Goal: Information Seeking & Learning: Learn about a topic

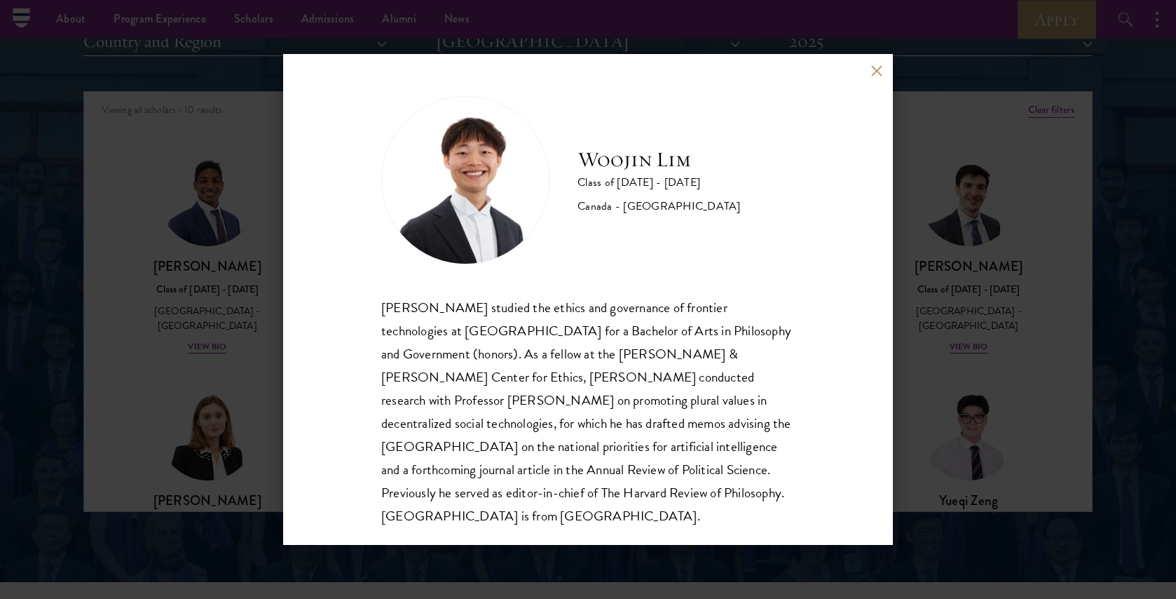
click at [874, 75] on button at bounding box center [876, 70] width 12 height 12
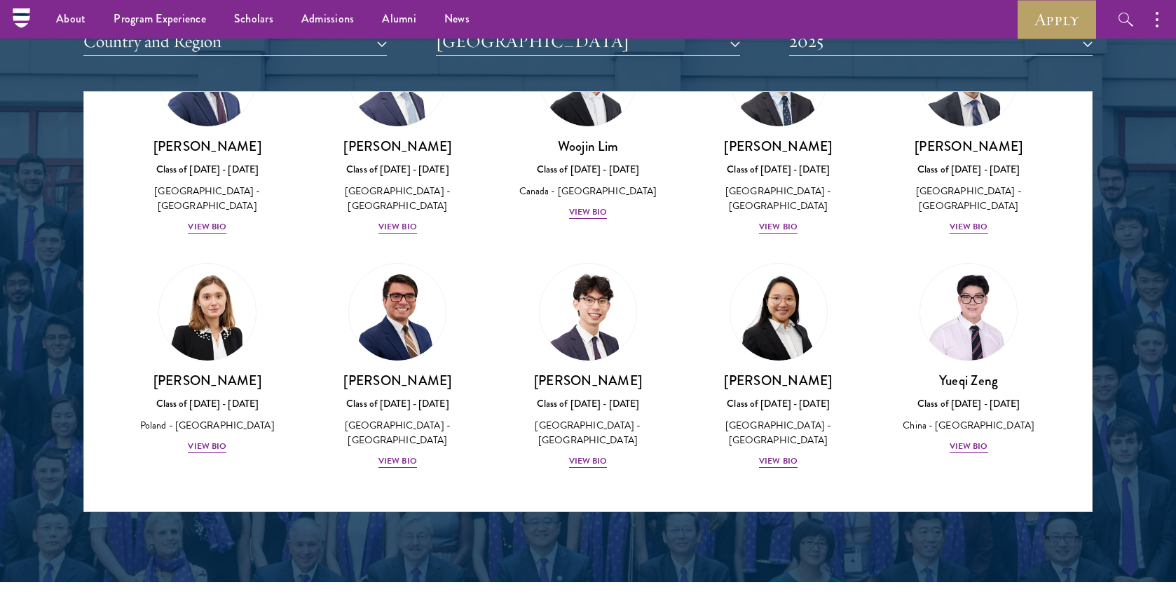
scroll to position [120, 0]
click at [391, 456] on div "View Bio" at bounding box center [397, 460] width 39 height 13
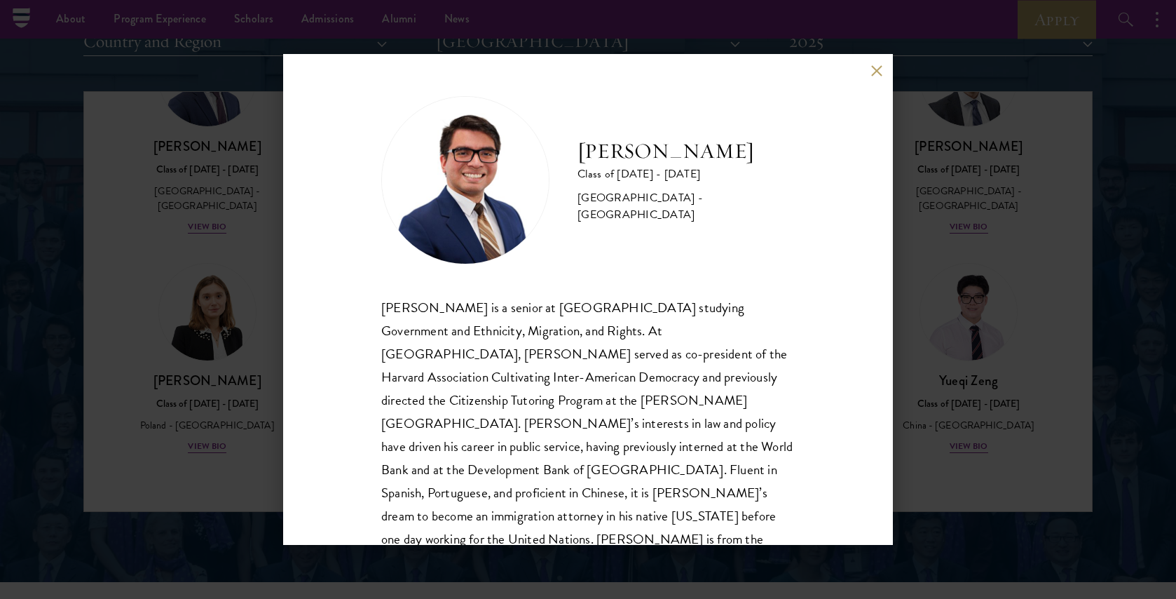
click at [391, 456] on div "Juan C. Venancio is a senior at Harvard University studying Government and Ethn…" at bounding box center [587, 435] width 413 height 278
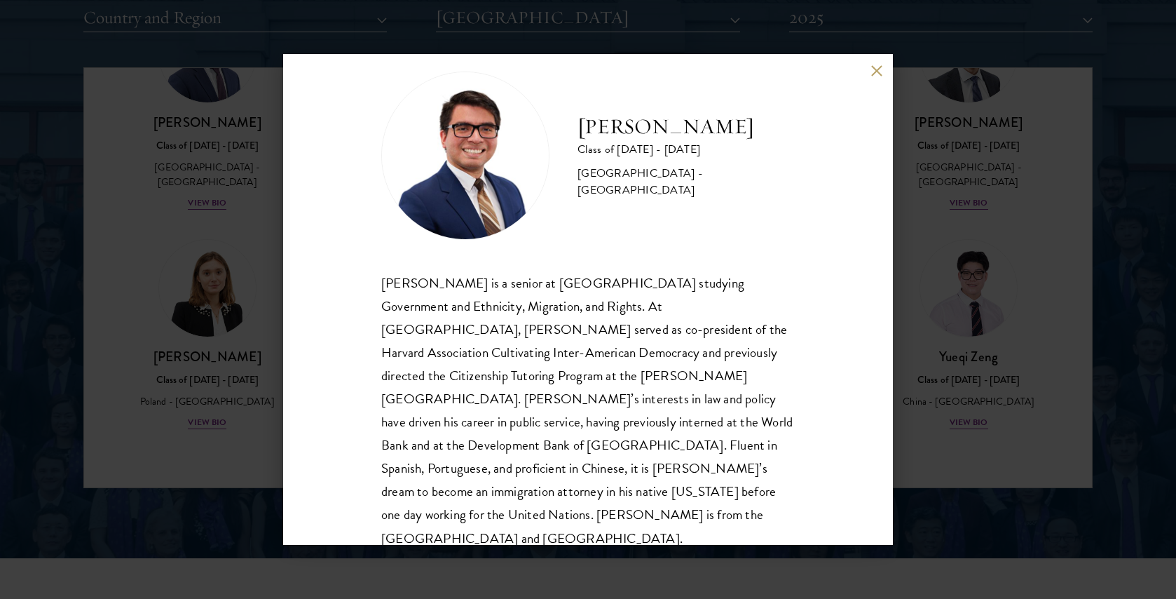
scroll to position [1795, 0]
click at [873, 69] on button at bounding box center [876, 70] width 12 height 12
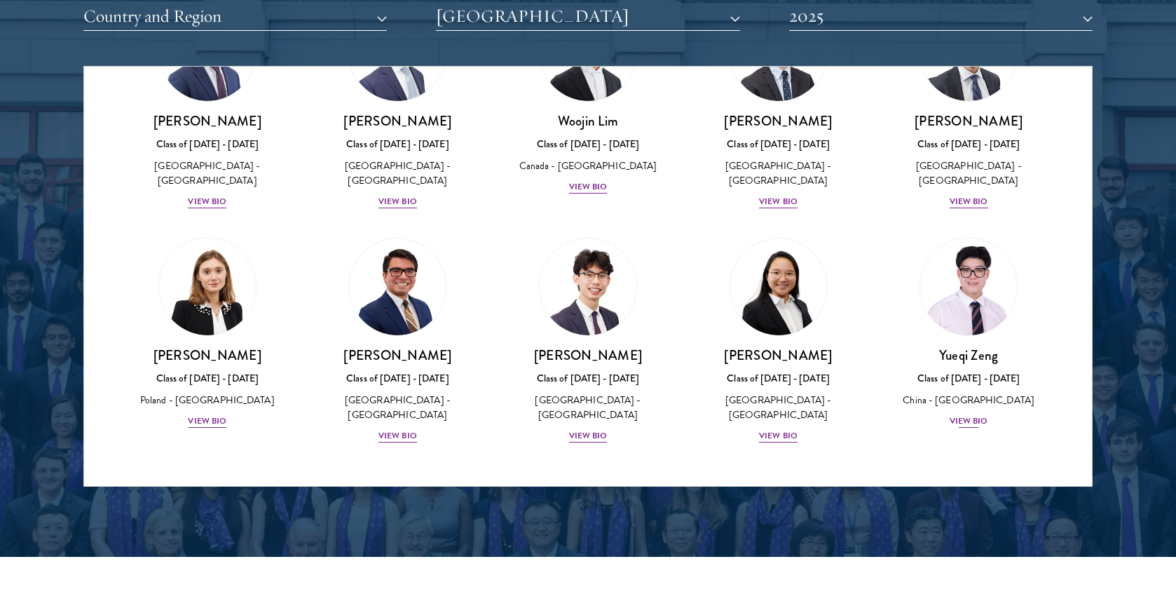
click at [974, 416] on div "View Bio" at bounding box center [969, 420] width 39 height 13
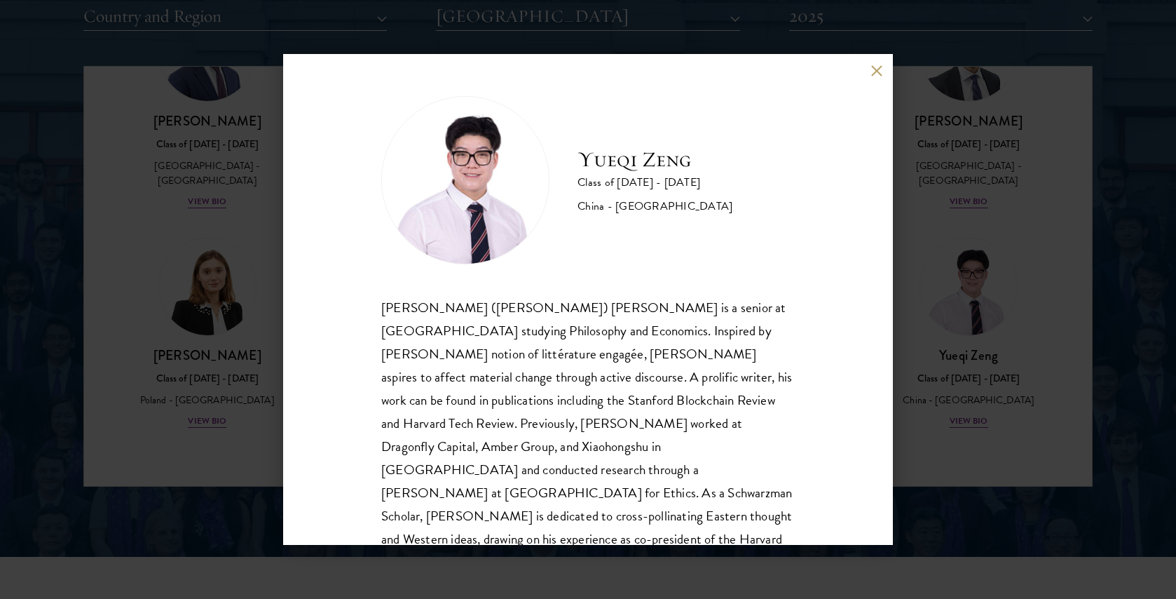
click at [878, 70] on button at bounding box center [876, 70] width 12 height 12
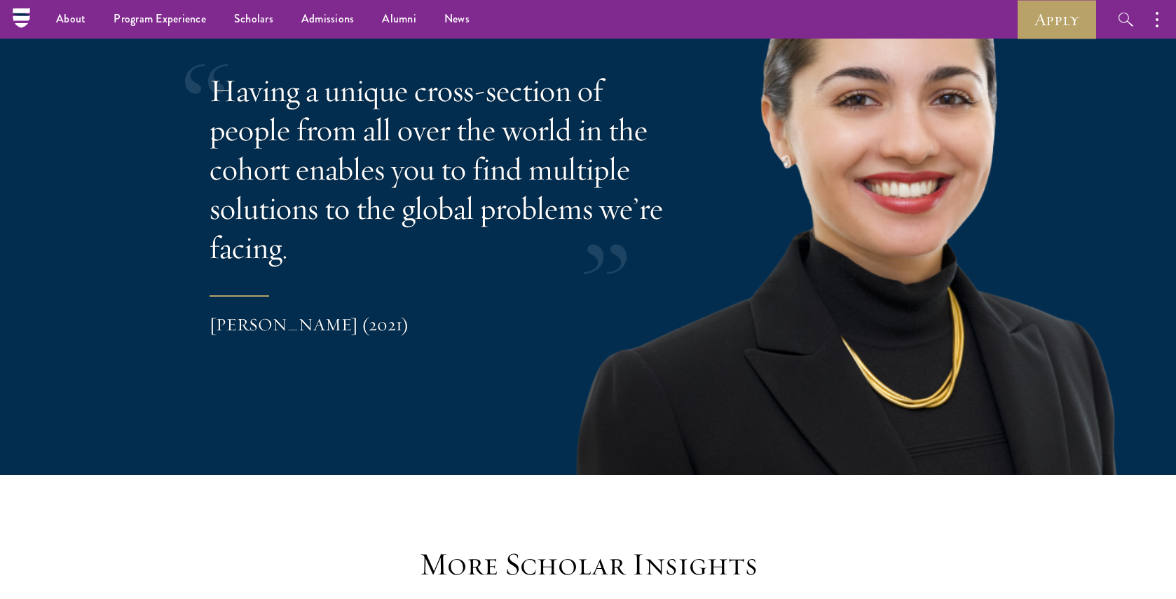
scroll to position [2885, 0]
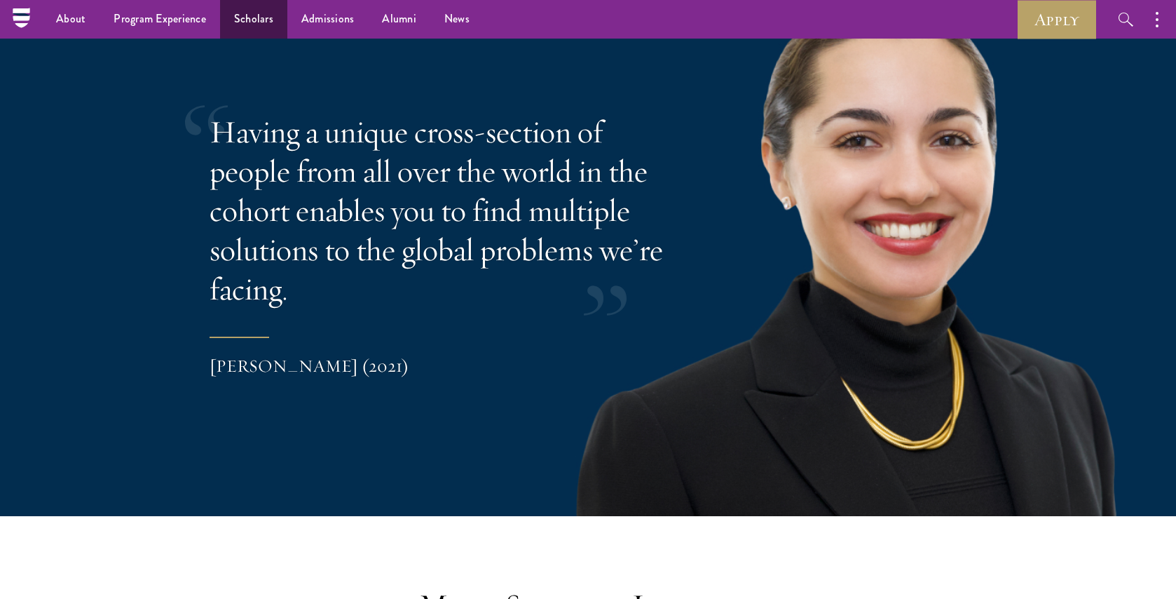
click at [245, 15] on link "Scholars" at bounding box center [253, 19] width 67 height 39
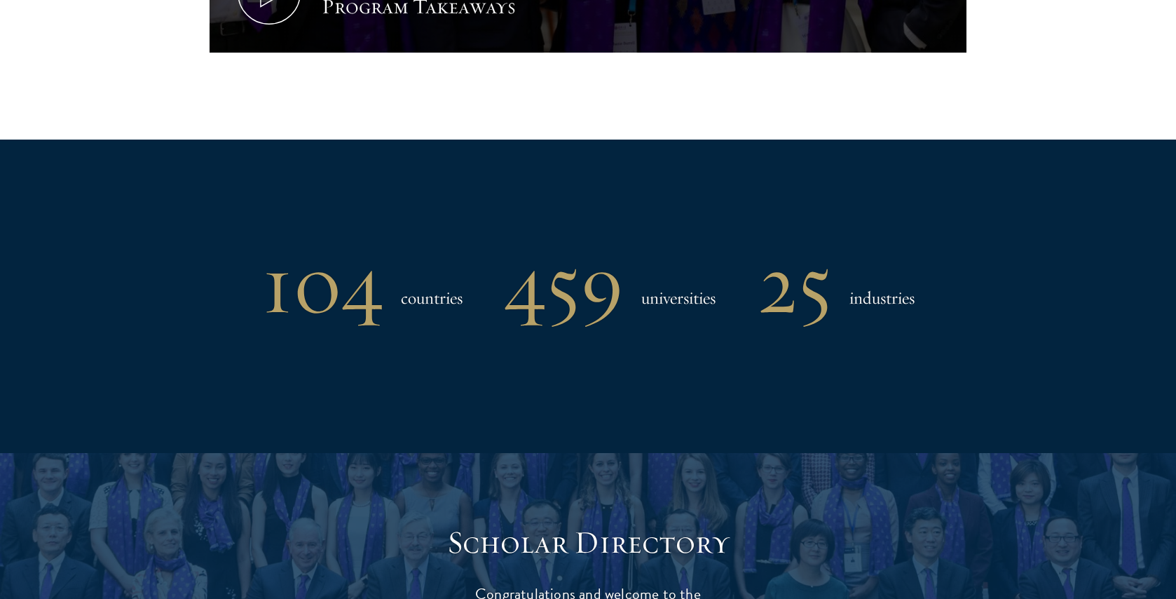
scroll to position [1723, 0]
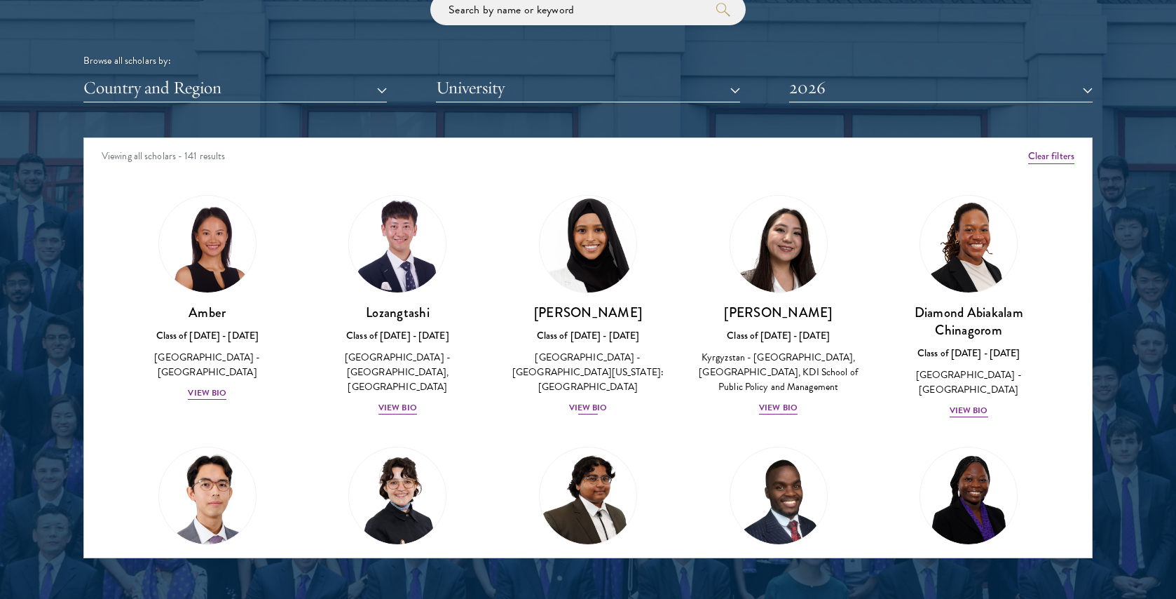
click at [584, 401] on div "View Bio" at bounding box center [588, 407] width 39 height 13
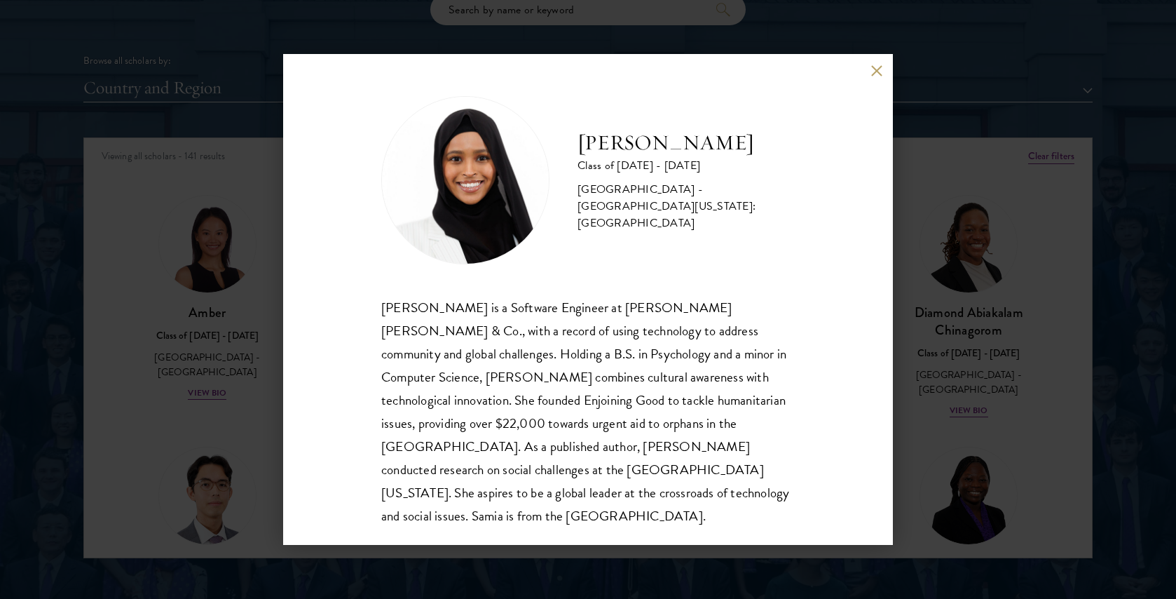
click at [540, 326] on div "[PERSON_NAME] is a Software Engineer at [PERSON_NAME] [PERSON_NAME] & Co., with…" at bounding box center [587, 411] width 413 height 231
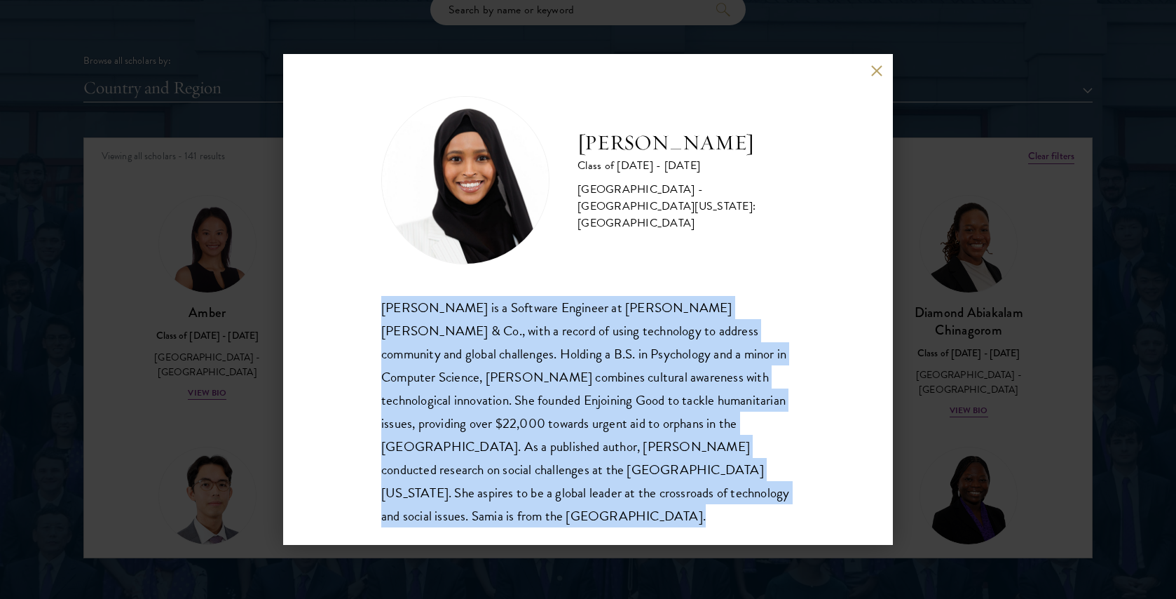
click at [540, 326] on div "[PERSON_NAME] is a Software Engineer at [PERSON_NAME] [PERSON_NAME] & Co., with…" at bounding box center [587, 411] width 413 height 231
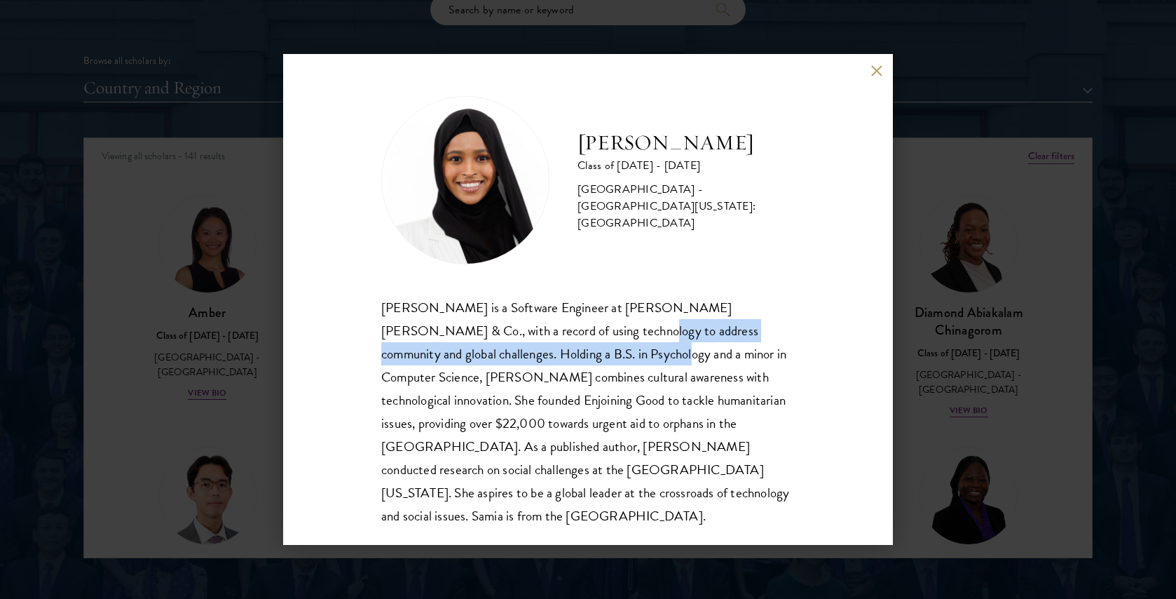
drag, startPoint x: 540, startPoint y: 326, endPoint x: 540, endPoint y: 348, distance: 21.7
click at [540, 348] on div "[PERSON_NAME] is a Software Engineer at [PERSON_NAME] [PERSON_NAME] & Co., with…" at bounding box center [587, 411] width 413 height 231
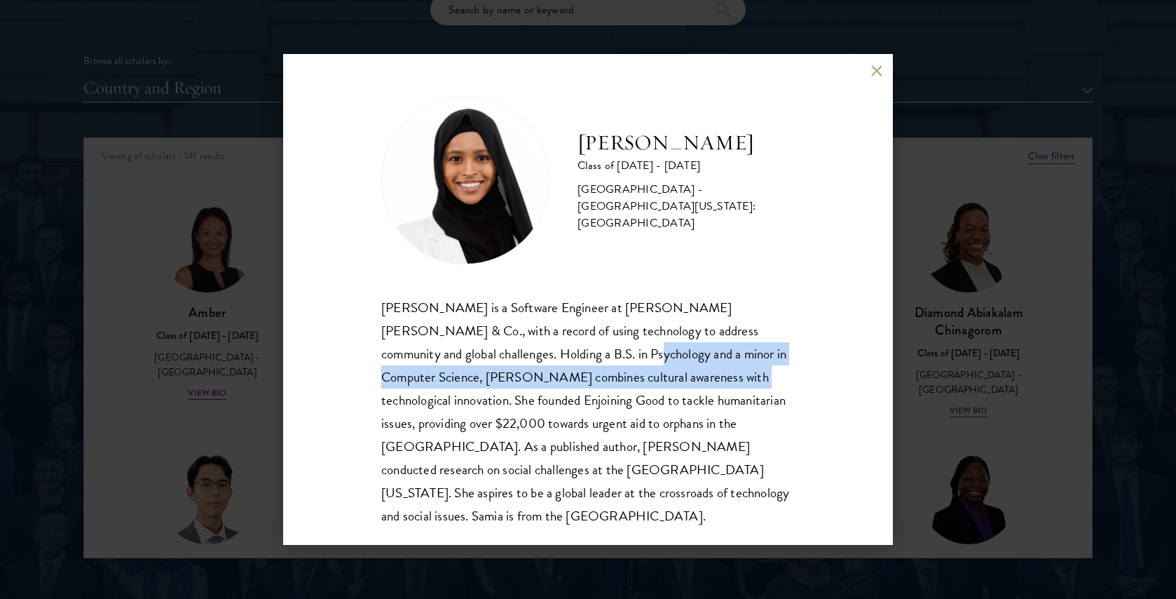
drag, startPoint x: 540, startPoint y: 348, endPoint x: 538, endPoint y: 372, distance: 24.6
click at [538, 372] on div "[PERSON_NAME] is a Software Engineer at [PERSON_NAME] [PERSON_NAME] & Co., with…" at bounding box center [587, 411] width 413 height 231
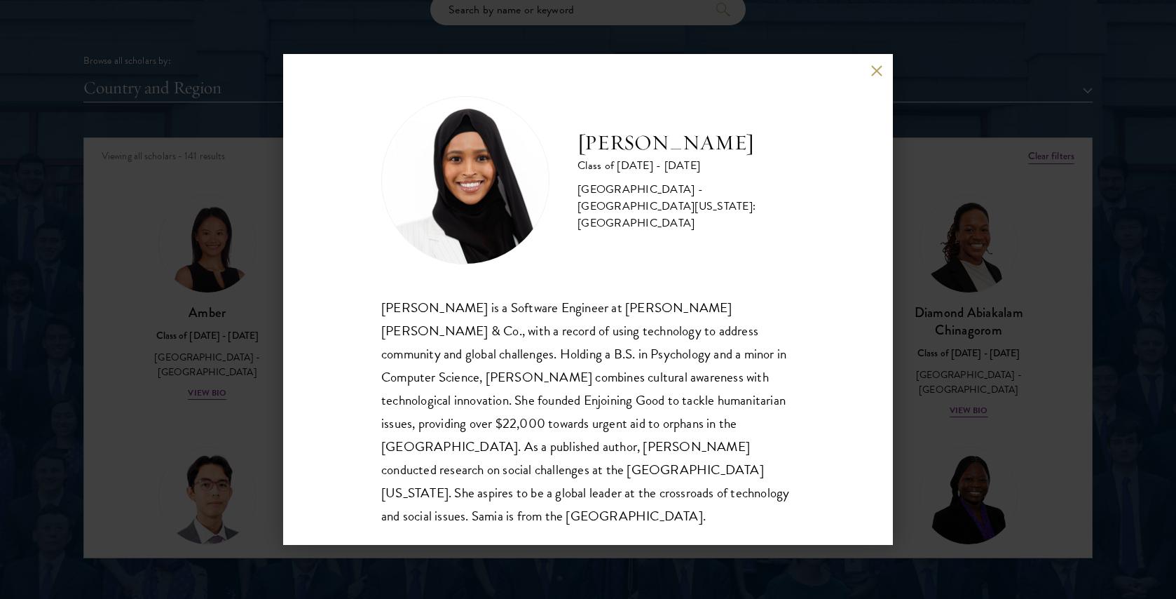
click at [873, 69] on button at bounding box center [876, 70] width 12 height 12
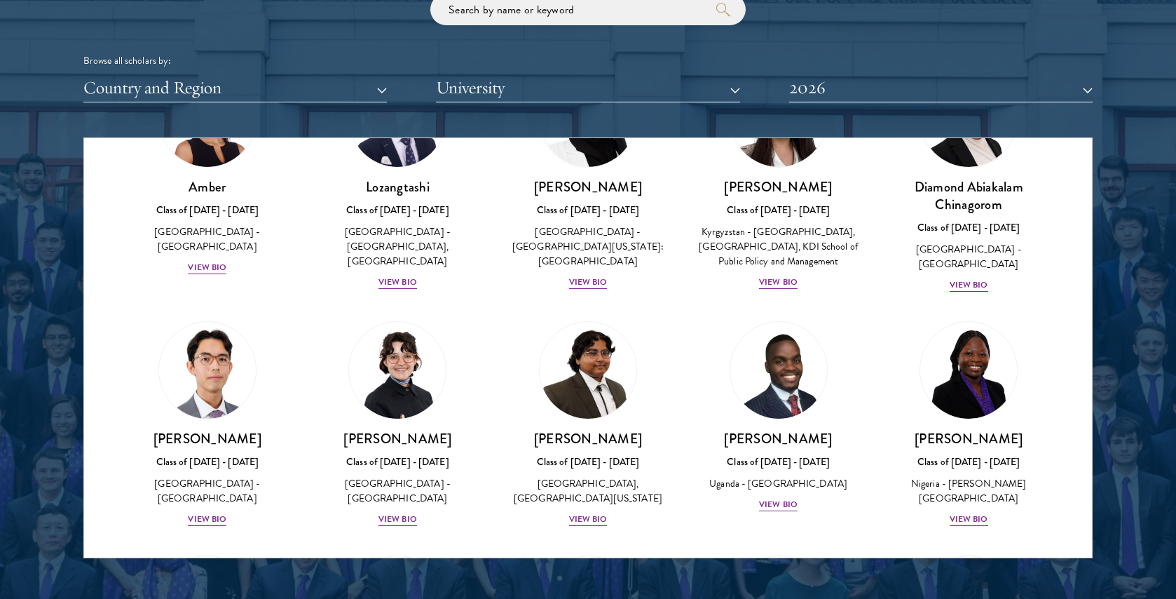
scroll to position [163, 0]
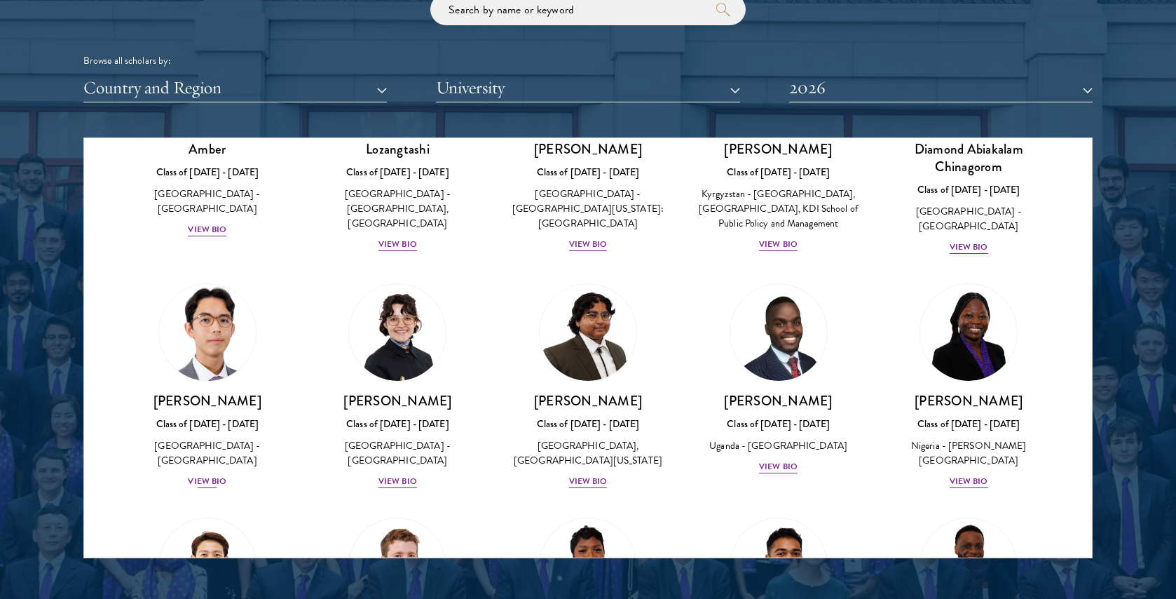
click at [204, 475] on div "View Bio" at bounding box center [207, 480] width 39 height 13
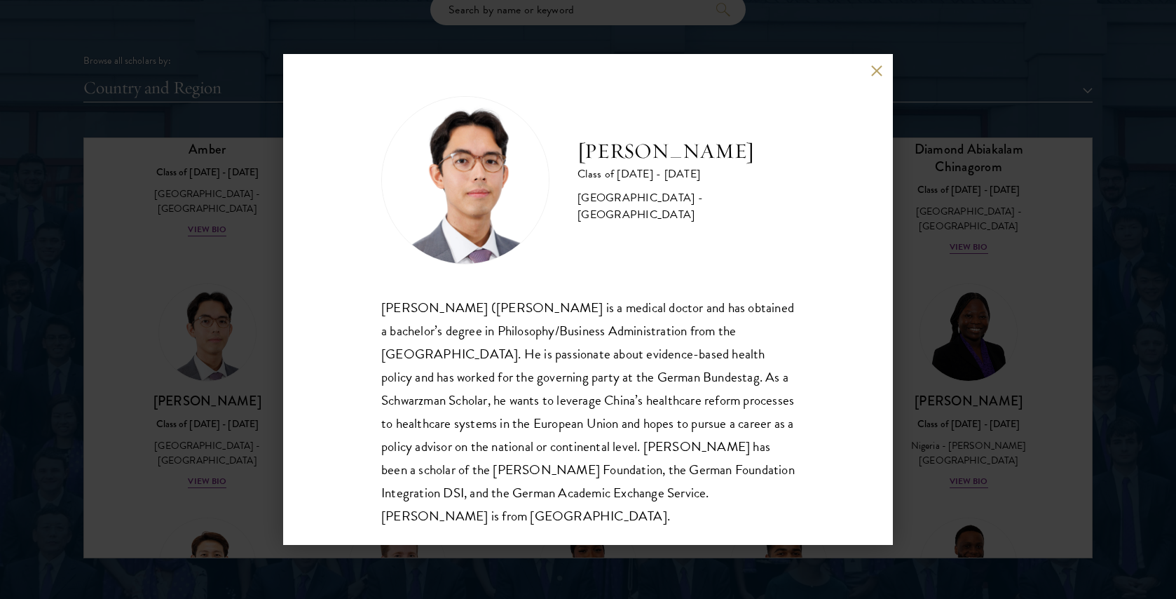
click at [875, 71] on button at bounding box center [876, 70] width 12 height 12
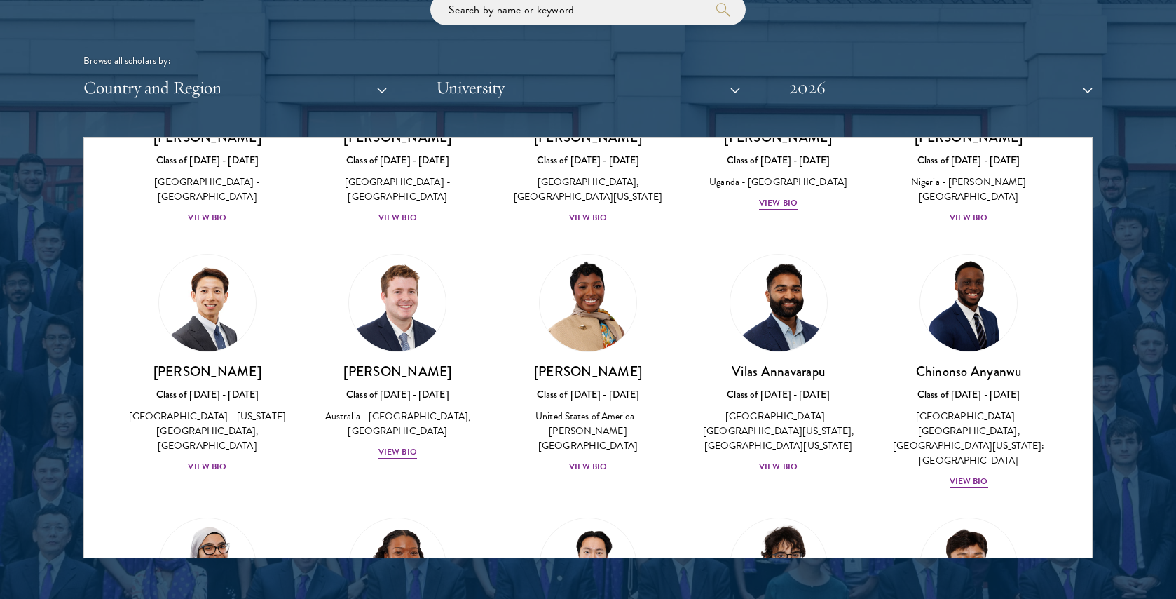
scroll to position [449, 0]
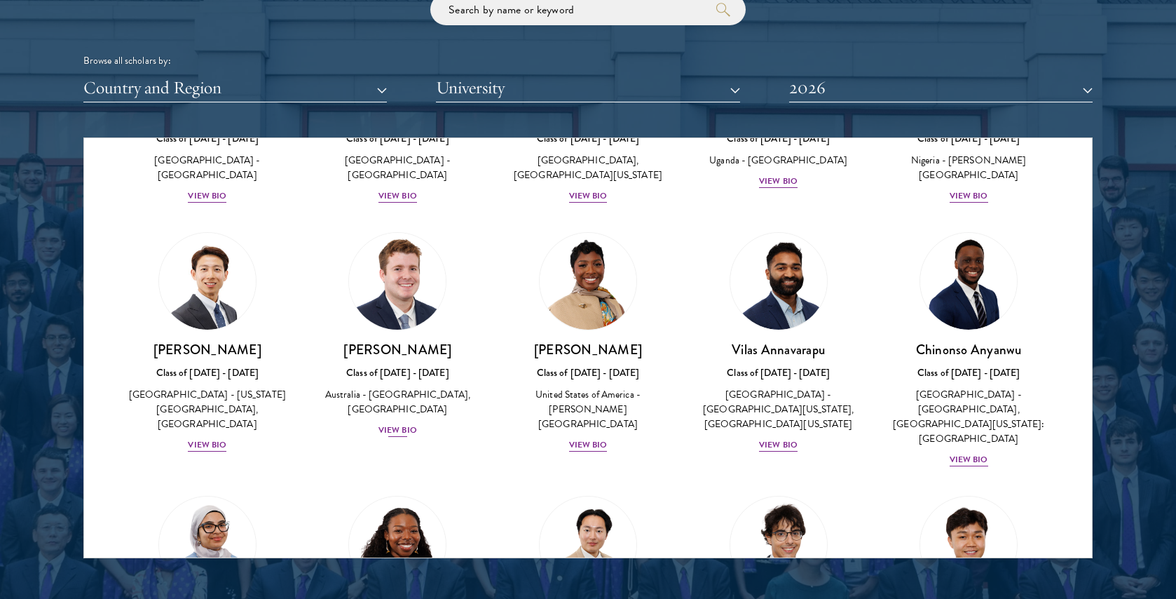
click at [392, 435] on div "View Bio" at bounding box center [397, 429] width 39 height 13
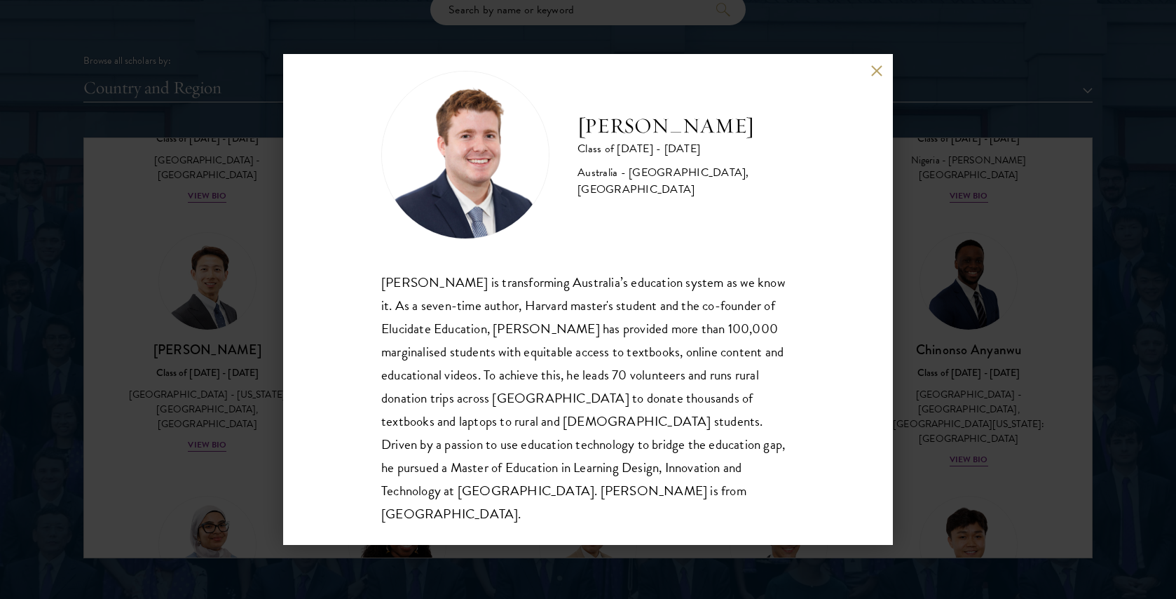
scroll to position [25, 0]
click at [148, 434] on div "[PERSON_NAME] Class of [DATE] - [DATE] [GEOGRAPHIC_DATA] - [GEOGRAPHIC_DATA], […" at bounding box center [588, 299] width 1176 height 599
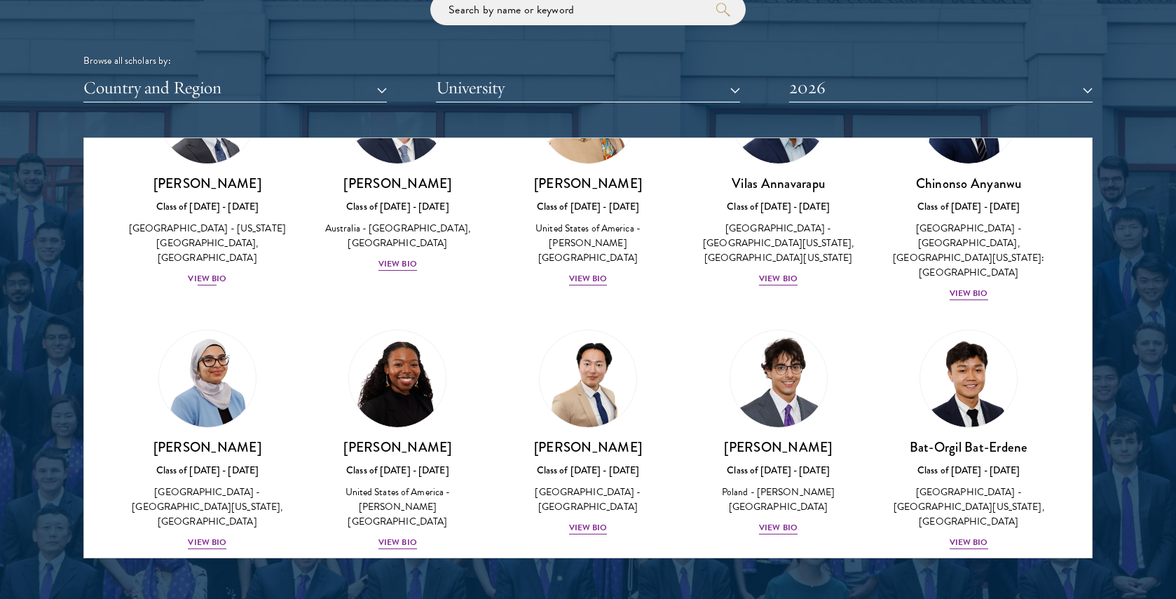
scroll to position [757, 0]
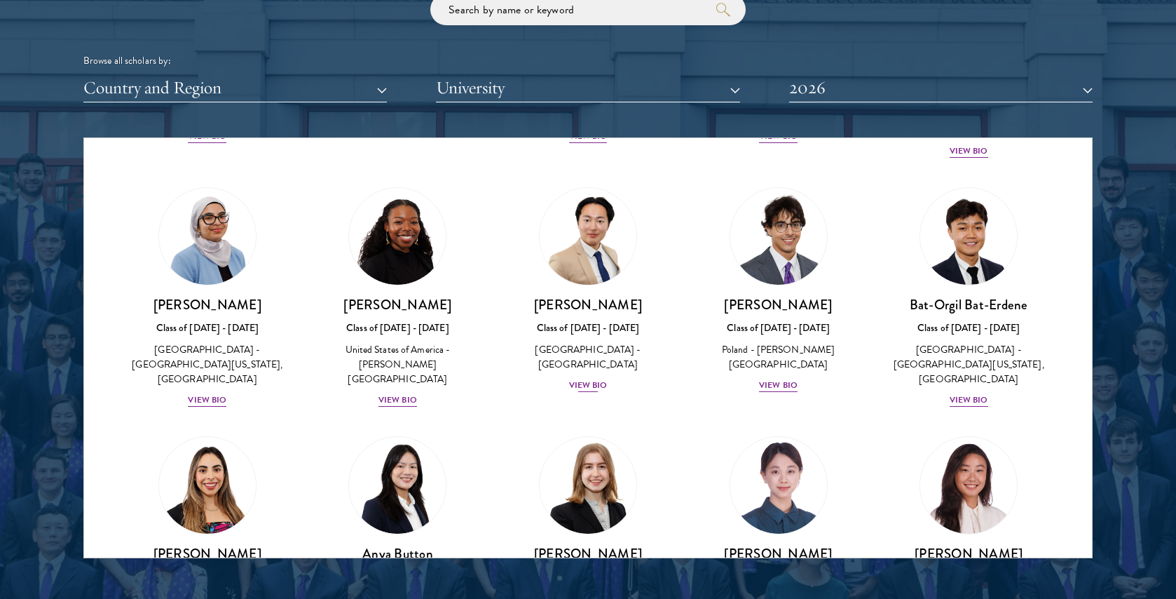
click at [583, 378] on div "View Bio" at bounding box center [588, 384] width 39 height 13
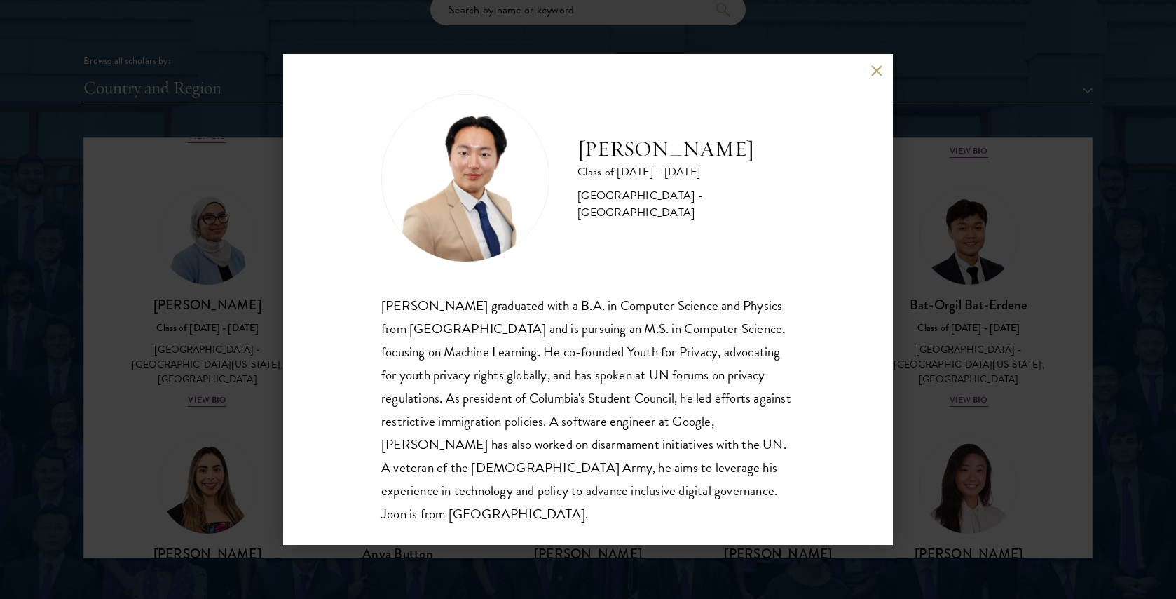
scroll to position [1, 0]
click at [163, 390] on div "[PERSON_NAME] Class of [DATE] - [DATE] [GEOGRAPHIC_DATA] - [GEOGRAPHIC_DATA] [P…" at bounding box center [588, 299] width 1176 height 599
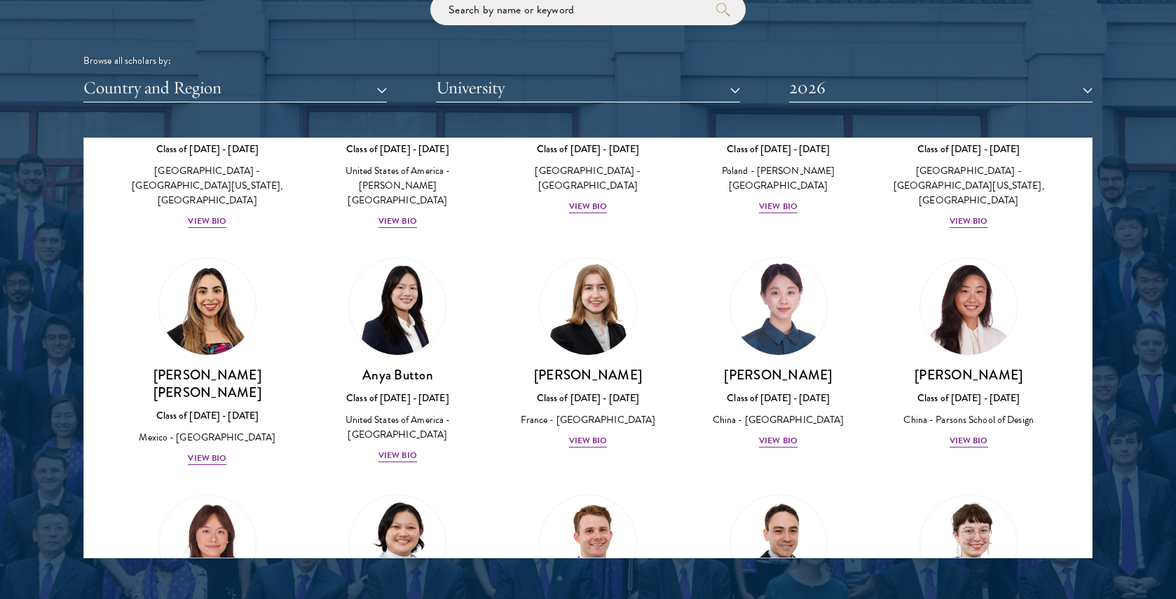
scroll to position [1025, 0]
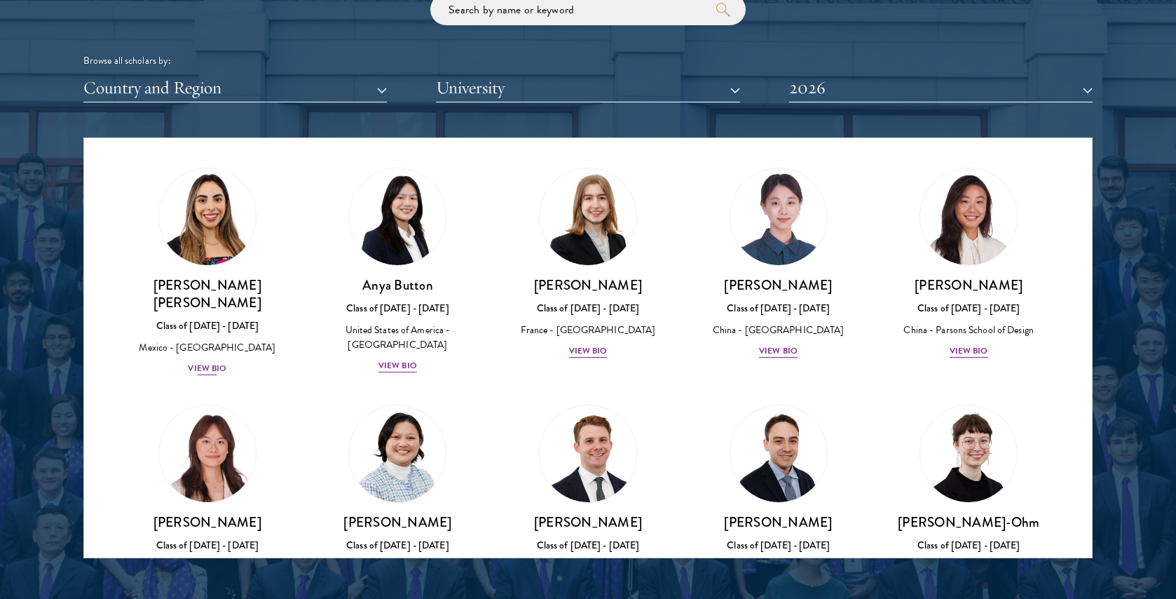
click at [205, 362] on div "View Bio" at bounding box center [207, 368] width 39 height 13
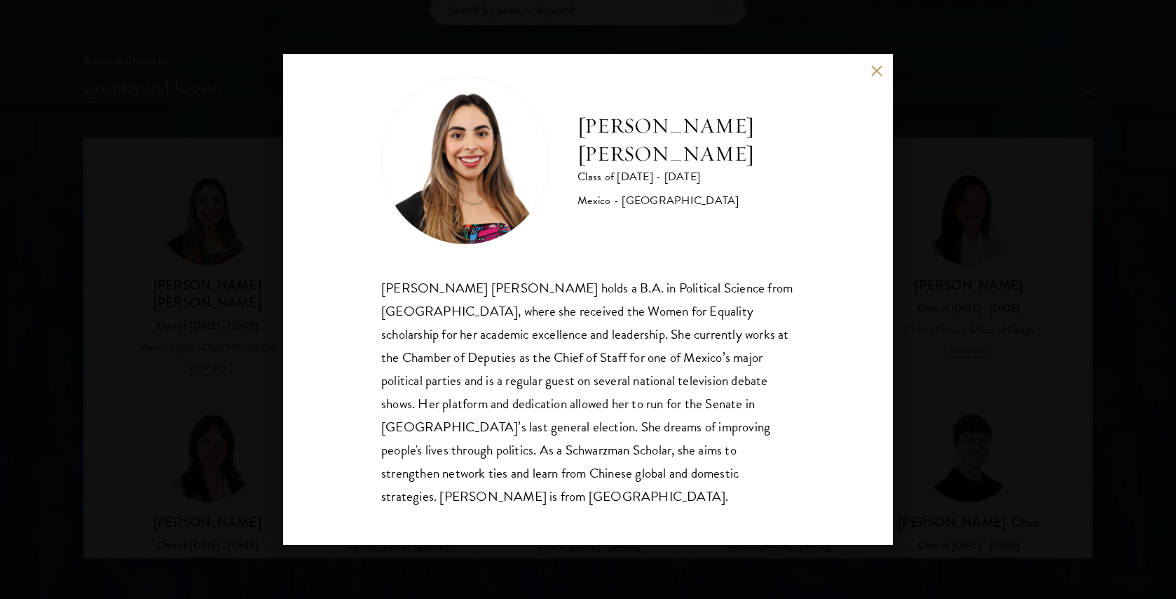
scroll to position [22, 0]
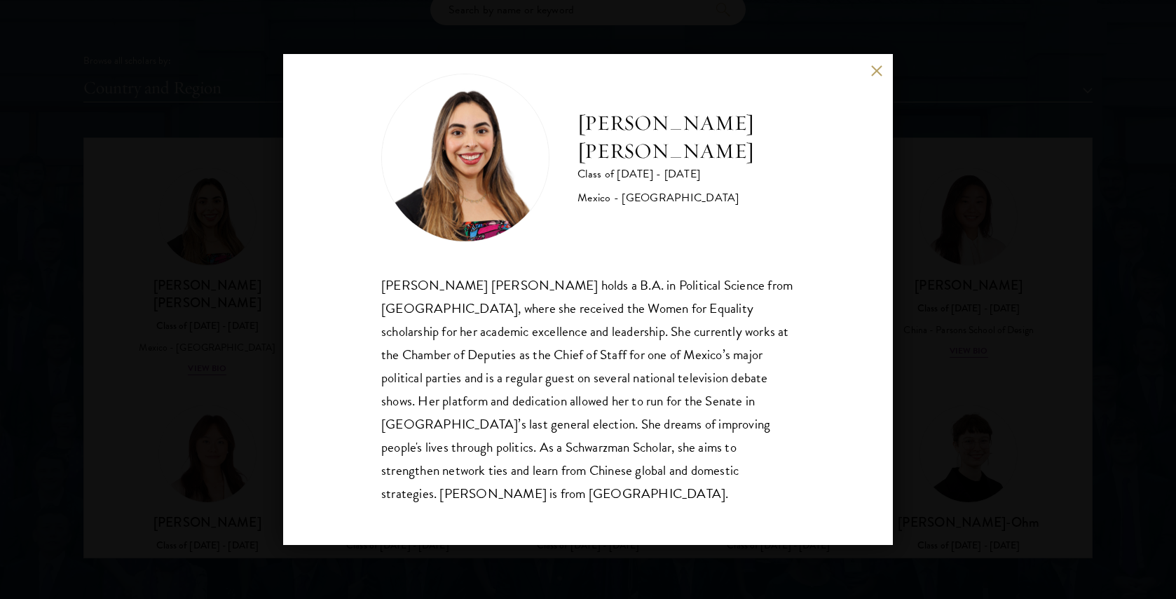
click at [217, 410] on div "[PERSON_NAME] [PERSON_NAME] Class of [DATE] - [DATE] [GEOGRAPHIC_DATA] - [GEOGR…" at bounding box center [588, 299] width 1176 height 599
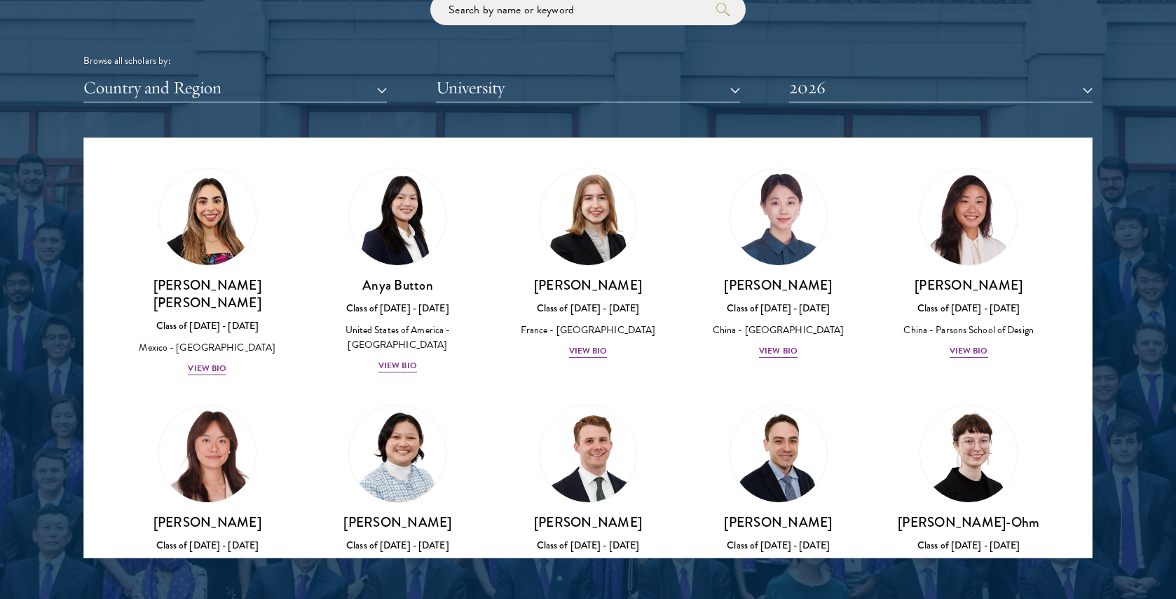
scroll to position [1114, 0]
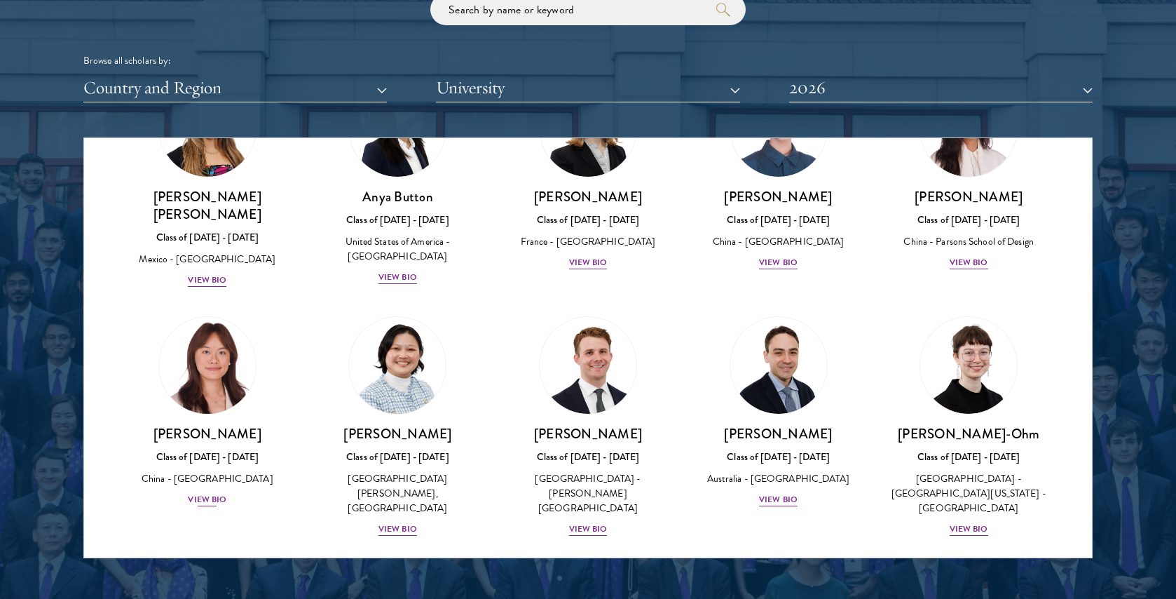
click at [213, 493] on div "View Bio" at bounding box center [207, 499] width 39 height 13
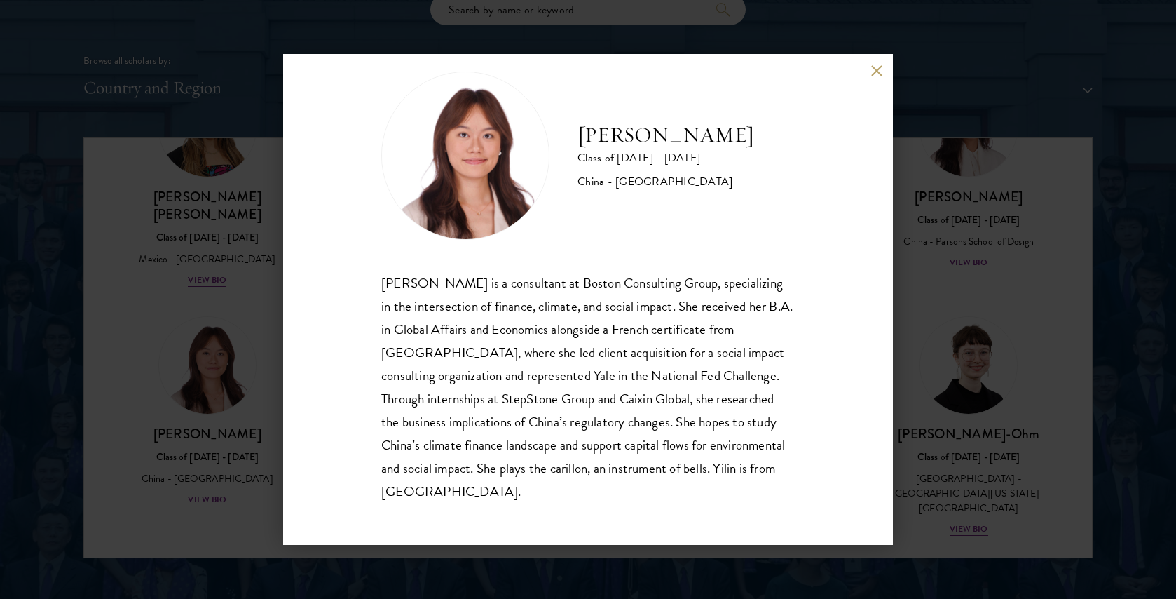
scroll to position [25, 0]
drag, startPoint x: 695, startPoint y: 144, endPoint x: 589, endPoint y: 146, distance: 106.5
click at [589, 146] on div "[PERSON_NAME] Class of [DATE] - [DATE] [GEOGRAPHIC_DATA] - [GEOGRAPHIC_DATA]" at bounding box center [587, 155] width 413 height 168
copy h2 "[PERSON_NAME]"
click at [102, 360] on div "[PERSON_NAME] Class of [DATE] - [DATE] [GEOGRAPHIC_DATA] - [GEOGRAPHIC_DATA] [P…" at bounding box center [588, 299] width 1176 height 599
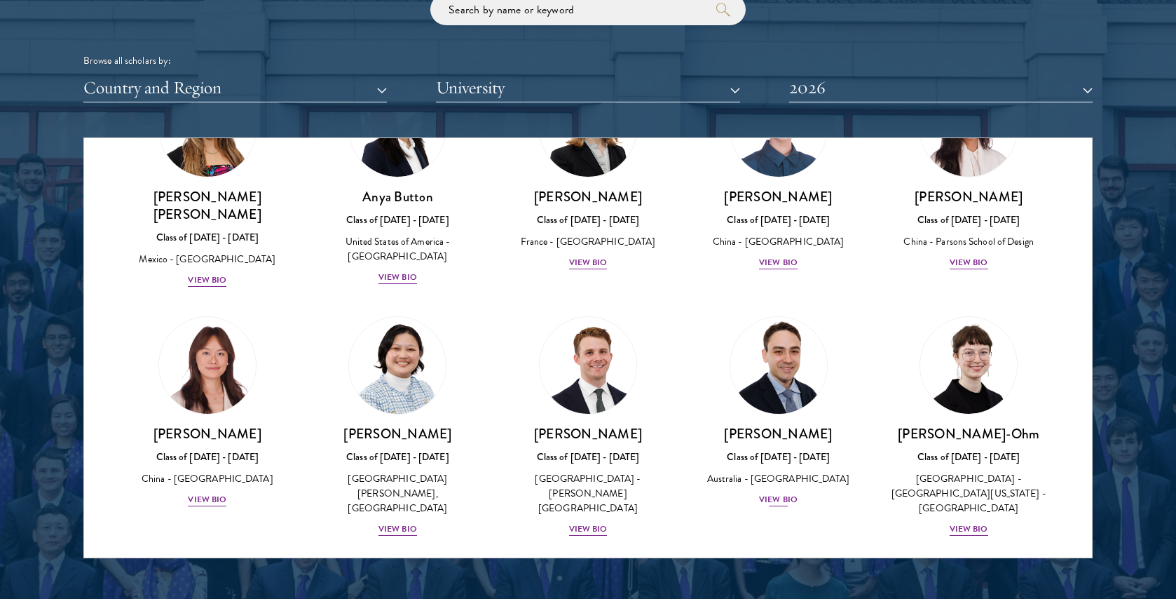
scroll to position [1421, 0]
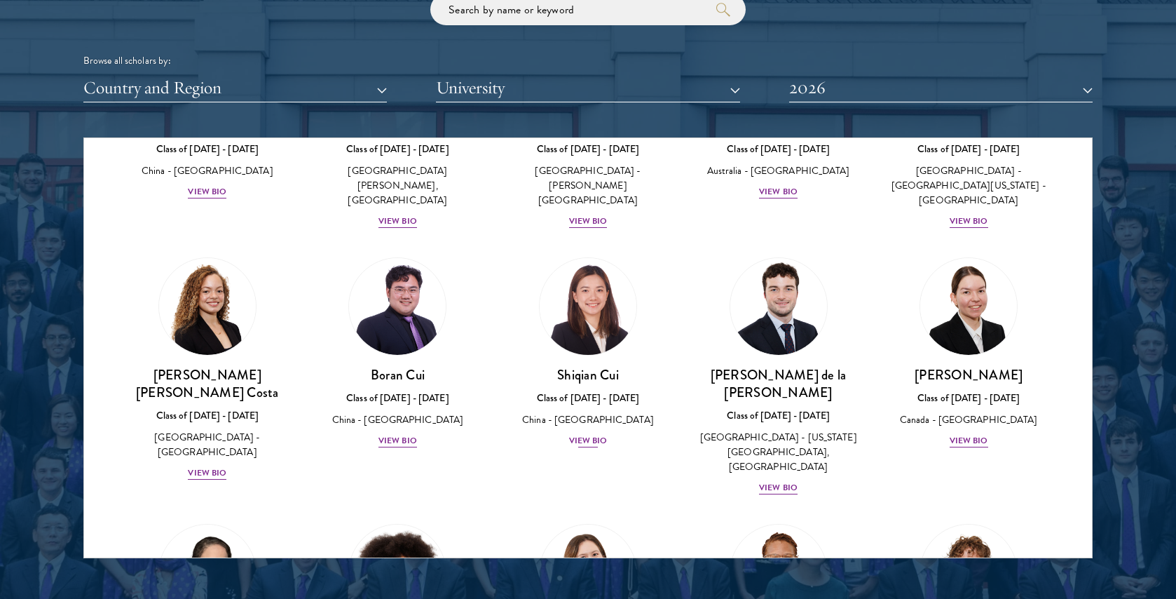
click at [594, 434] on div "View Bio" at bounding box center [588, 440] width 39 height 13
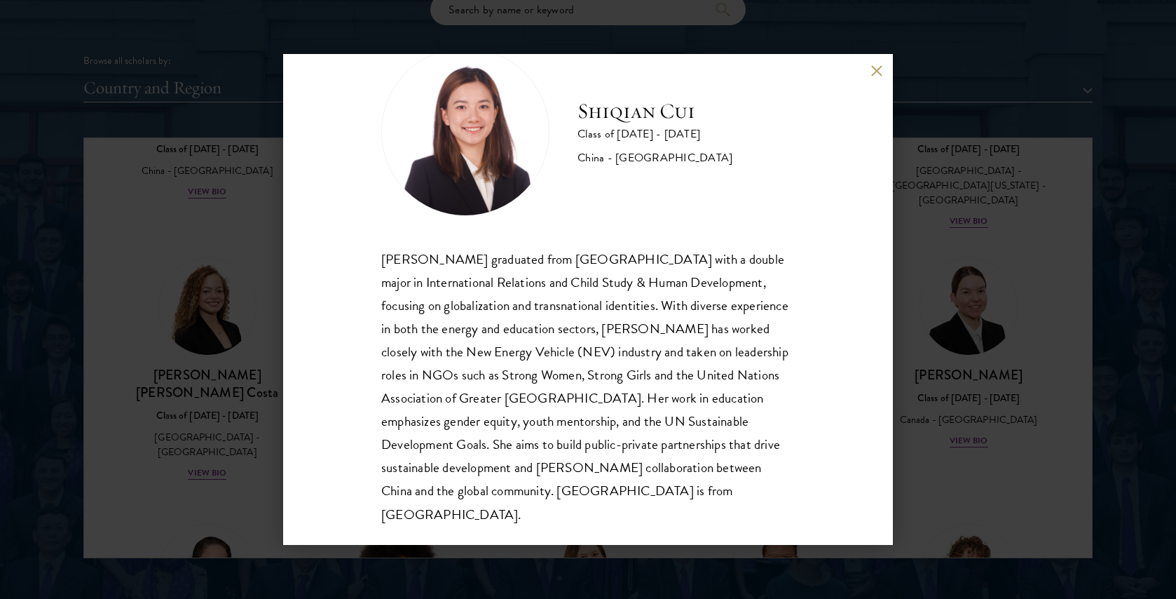
scroll to position [48, 0]
click at [499, 421] on div "[PERSON_NAME] graduated from [GEOGRAPHIC_DATA] with a double major in Internati…" at bounding box center [587, 387] width 413 height 278
click at [1015, 412] on div "[PERSON_NAME] Class of [DATE] - [DATE] [GEOGRAPHIC_DATA] - [GEOGRAPHIC_DATA] [P…" at bounding box center [588, 299] width 1176 height 599
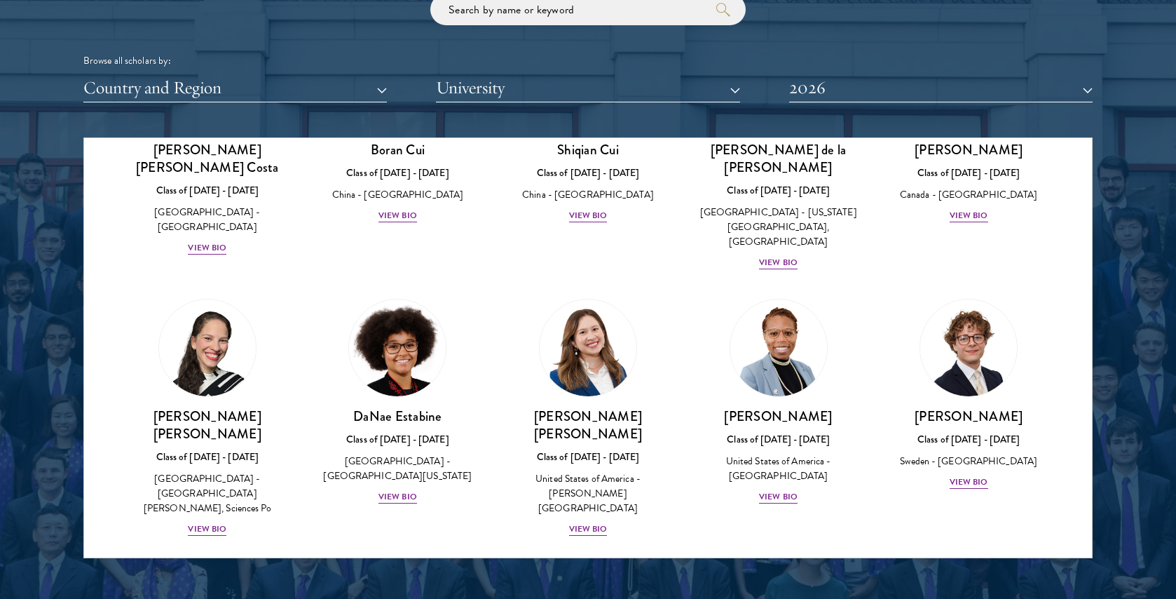
scroll to position [1678, 0]
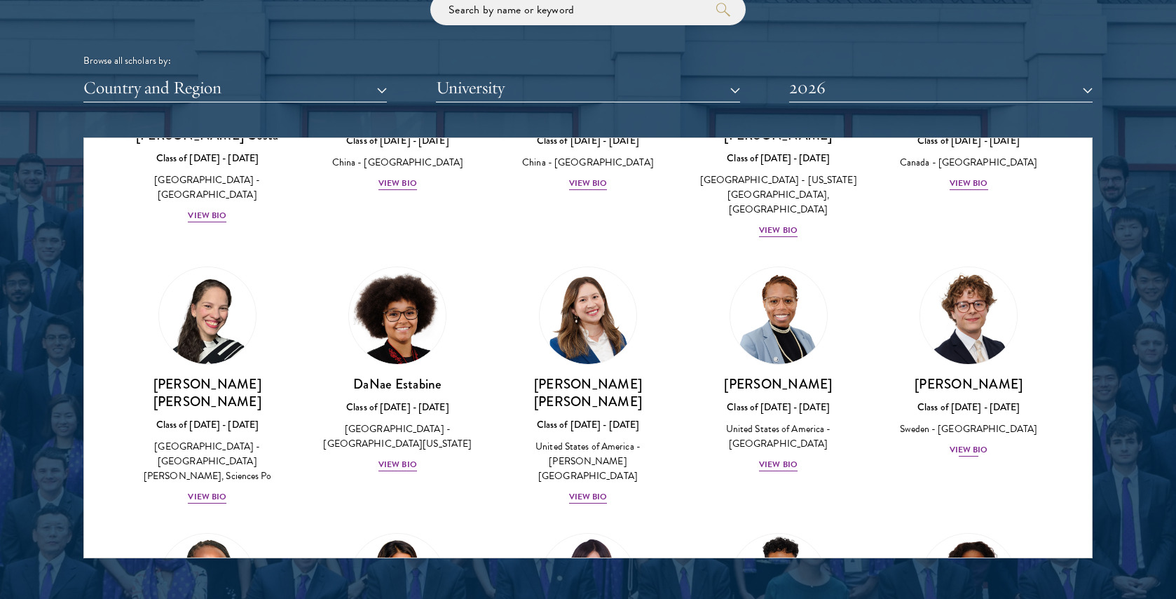
click at [973, 443] on div "View Bio" at bounding box center [969, 449] width 39 height 13
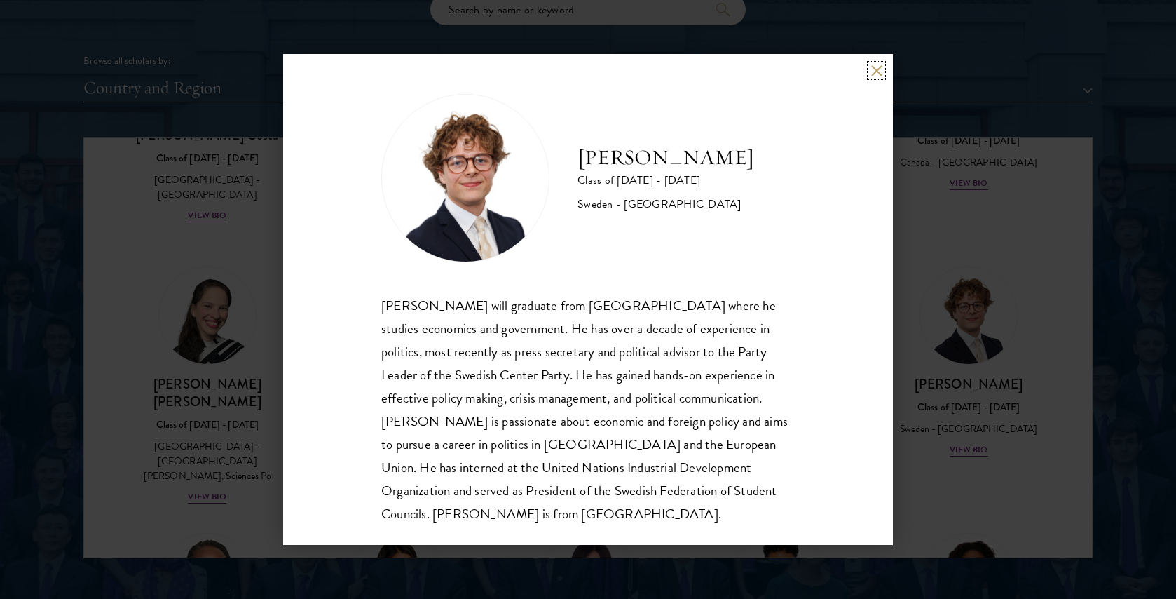
scroll to position [1, 0]
click at [873, 70] on button at bounding box center [876, 70] width 12 height 12
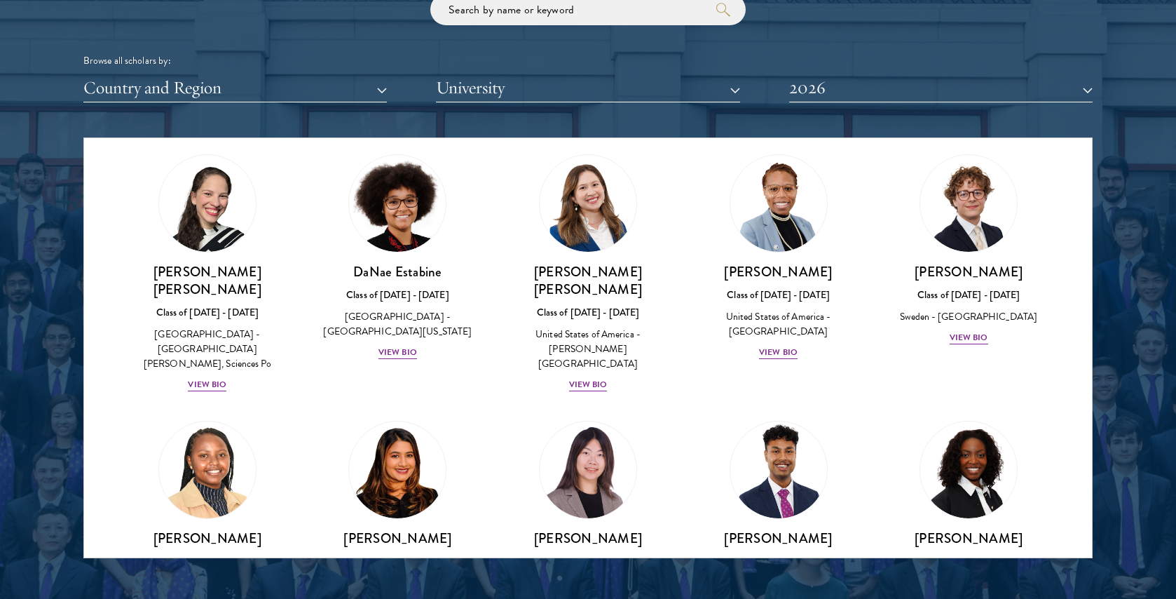
scroll to position [1936, 0]
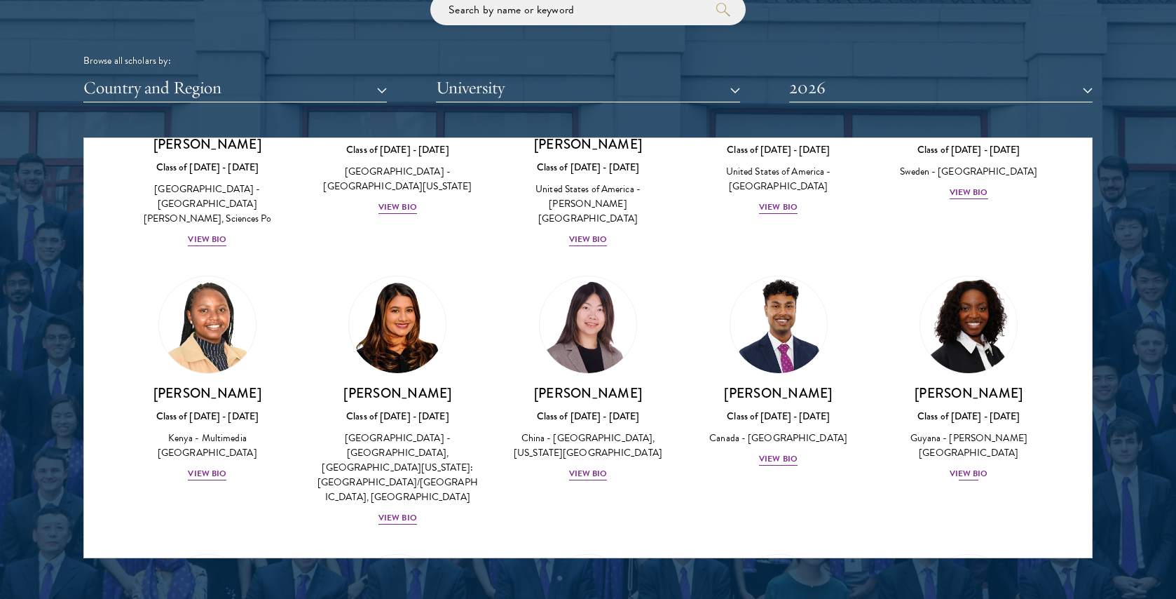
click at [973, 467] on div "View Bio" at bounding box center [969, 473] width 39 height 13
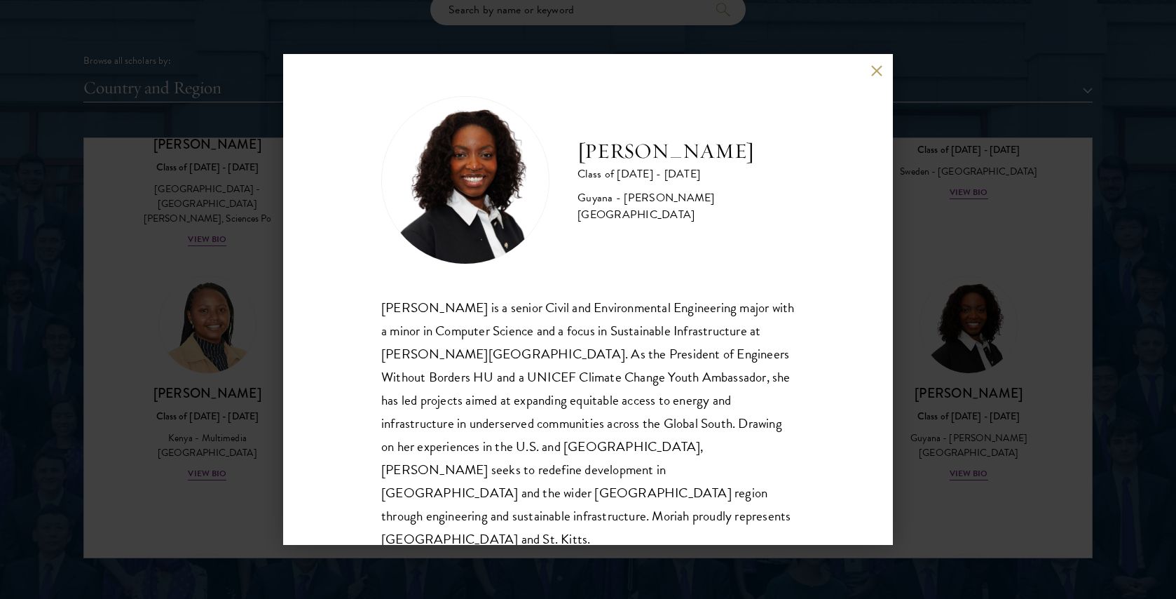
click at [874, 74] on button at bounding box center [876, 70] width 12 height 12
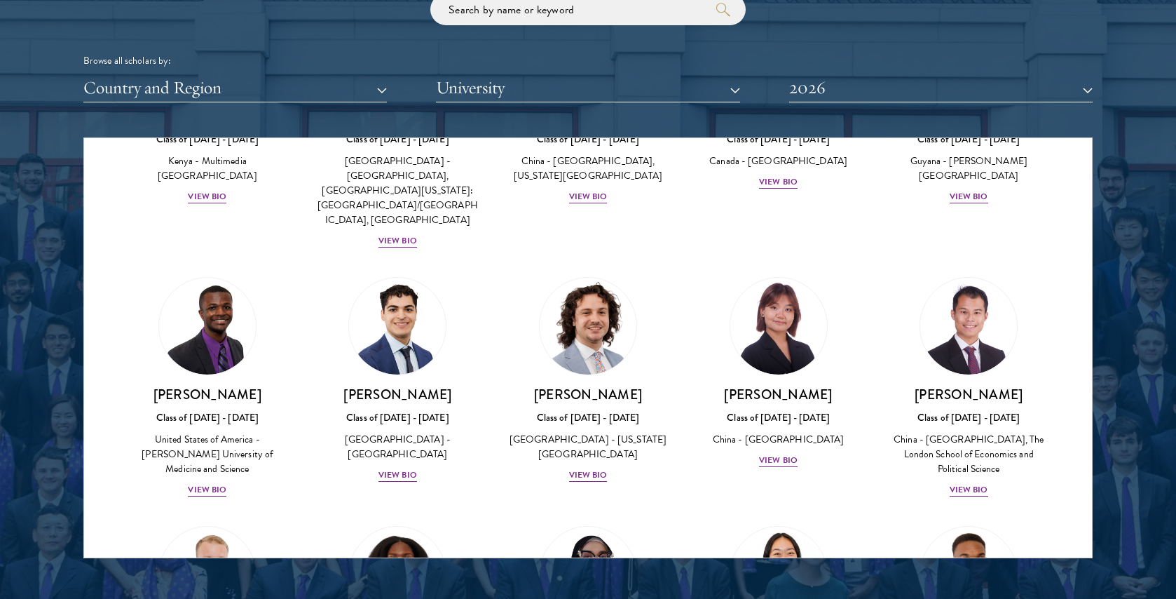
scroll to position [2230, 0]
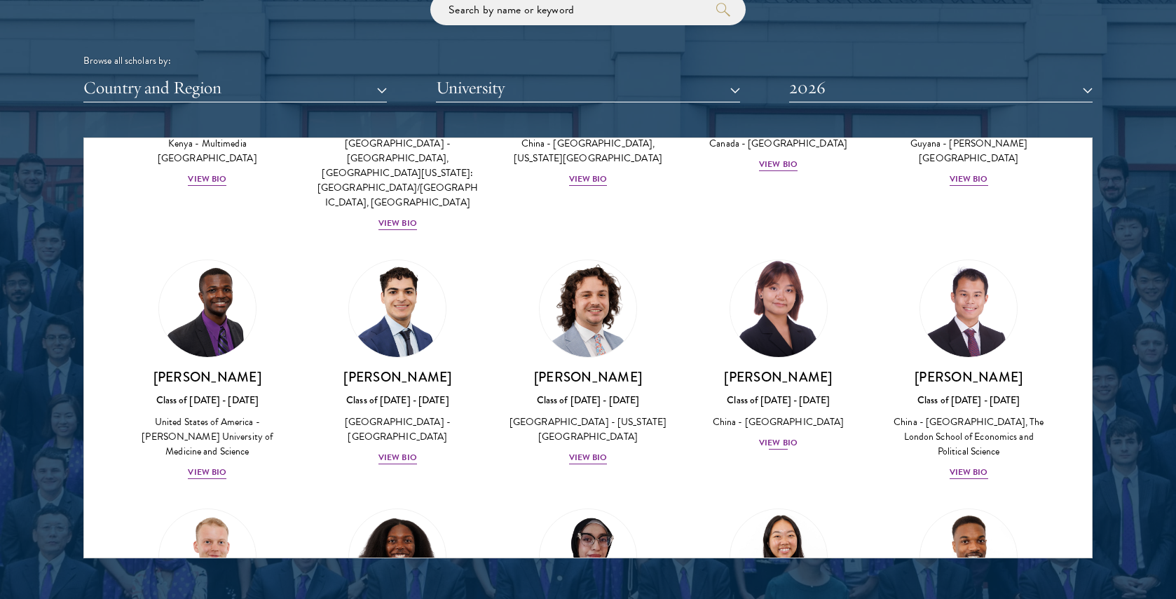
click at [780, 436] on div "View Bio" at bounding box center [778, 442] width 39 height 13
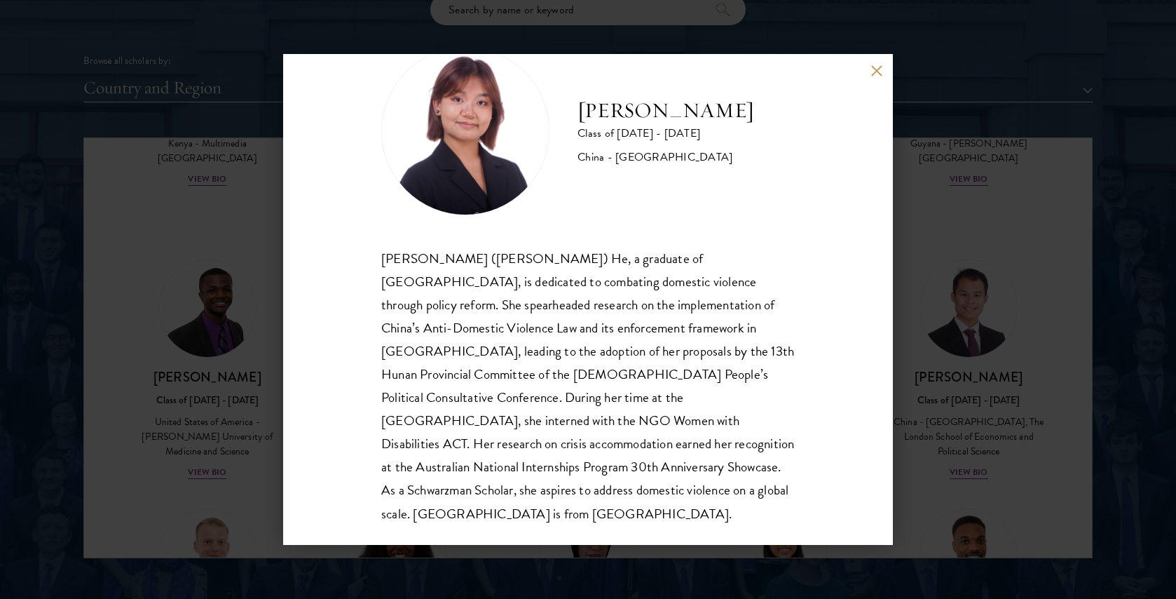
scroll to position [48, 0]
click at [880, 59] on div "[PERSON_NAME] Class of [DATE] - [DATE] [GEOGRAPHIC_DATA] - [GEOGRAPHIC_DATA] [P…" at bounding box center [588, 299] width 610 height 491
click at [877, 71] on button at bounding box center [876, 70] width 12 height 12
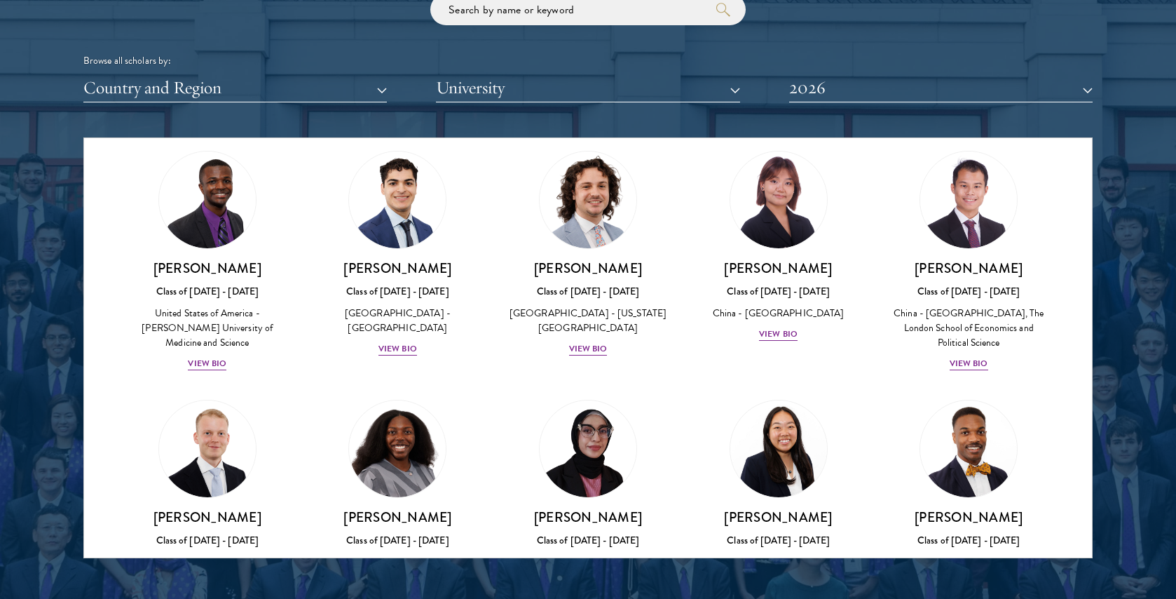
scroll to position [2461, 0]
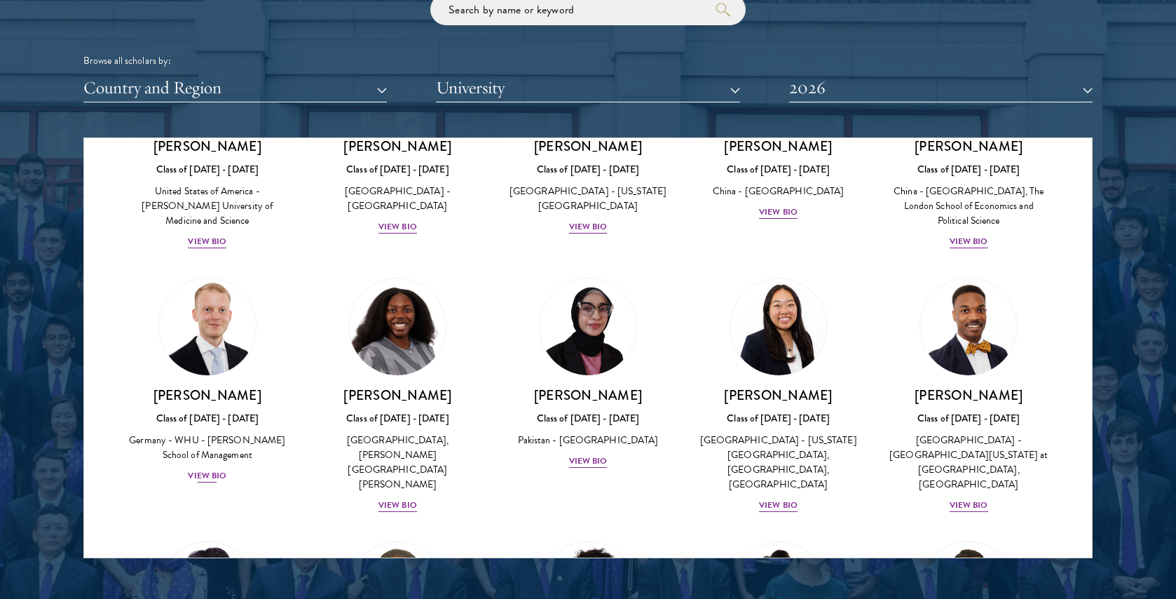
click at [203, 469] on div "View Bio" at bounding box center [207, 475] width 39 height 13
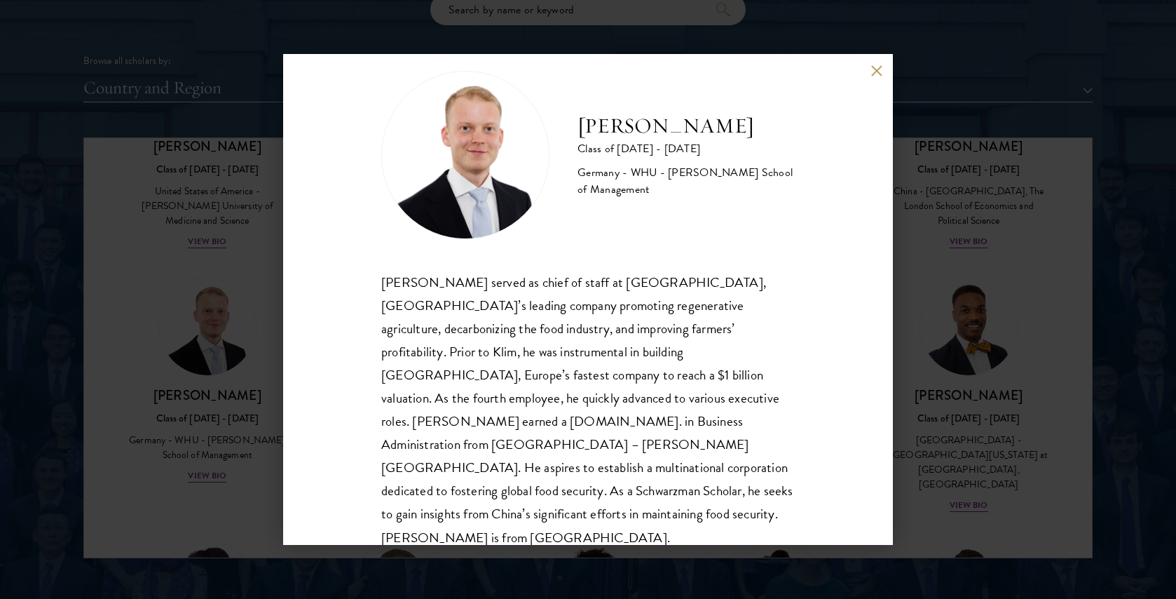
scroll to position [25, 0]
click at [550, 325] on div "[PERSON_NAME] served as chief of staff at [GEOGRAPHIC_DATA], [GEOGRAPHIC_DATA]’…" at bounding box center [587, 410] width 413 height 278
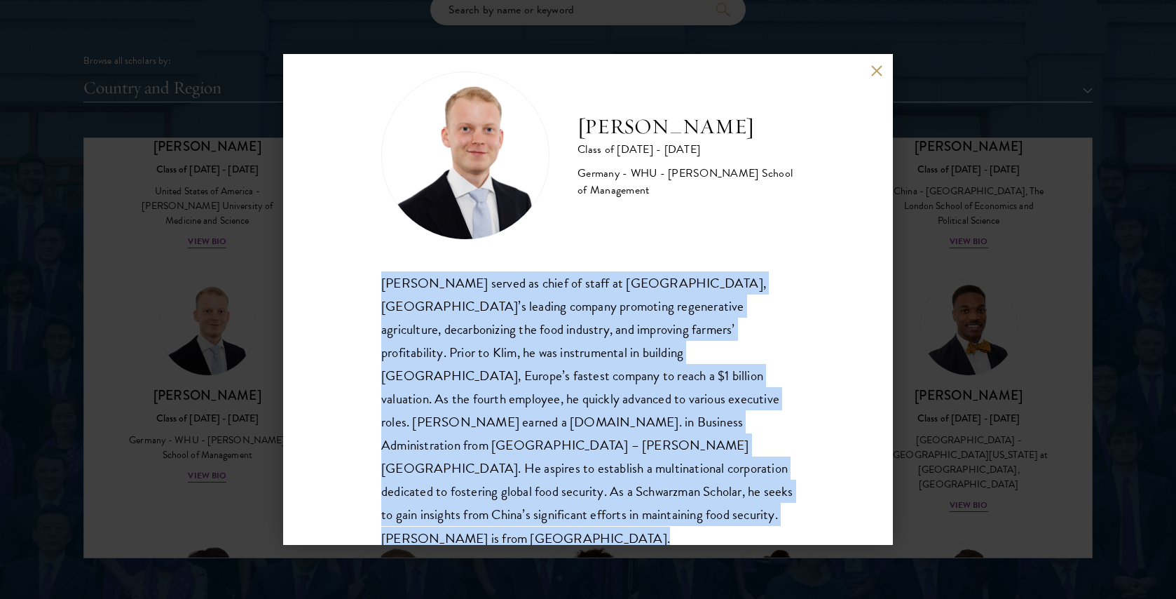
click at [550, 325] on div "[PERSON_NAME] served as chief of staff at [GEOGRAPHIC_DATA], [GEOGRAPHIC_DATA]’…" at bounding box center [587, 410] width 413 height 278
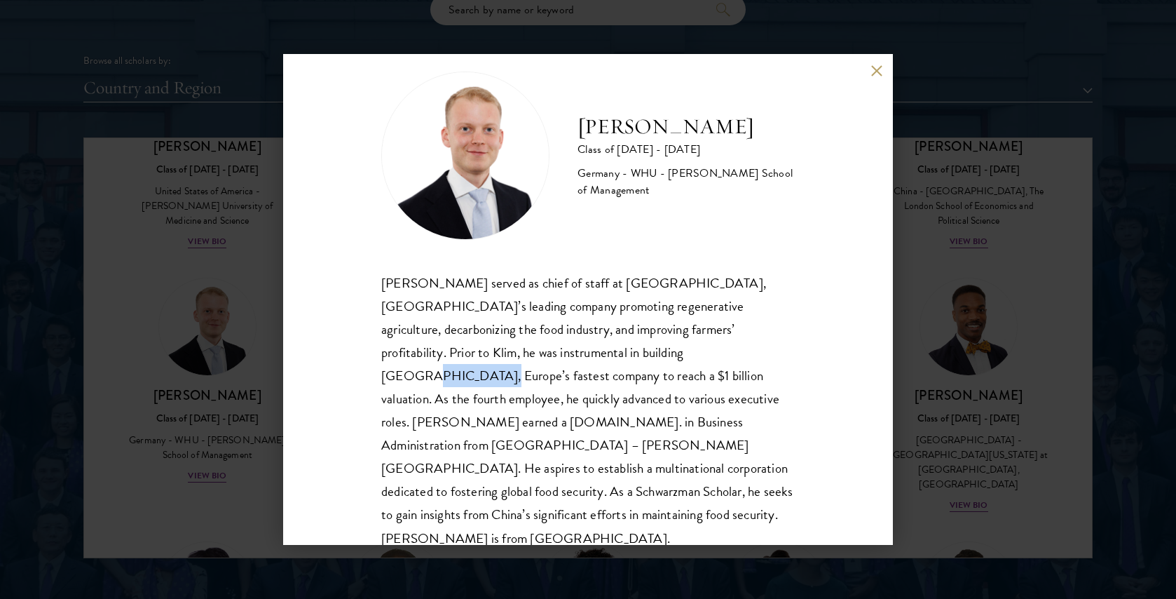
drag, startPoint x: 532, startPoint y: 360, endPoint x: 592, endPoint y: 360, distance: 60.3
click at [592, 360] on div "[PERSON_NAME] served as chief of staff at [GEOGRAPHIC_DATA], [GEOGRAPHIC_DATA]’…" at bounding box center [587, 410] width 413 height 278
click at [484, 414] on div "[PERSON_NAME] served as chief of staff at [GEOGRAPHIC_DATA], [GEOGRAPHIC_DATA]’…" at bounding box center [587, 410] width 413 height 278
